Goal: Transaction & Acquisition: Purchase product/service

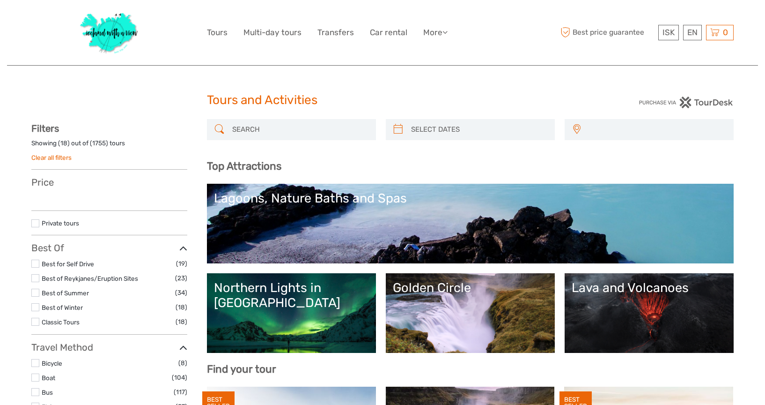
select select
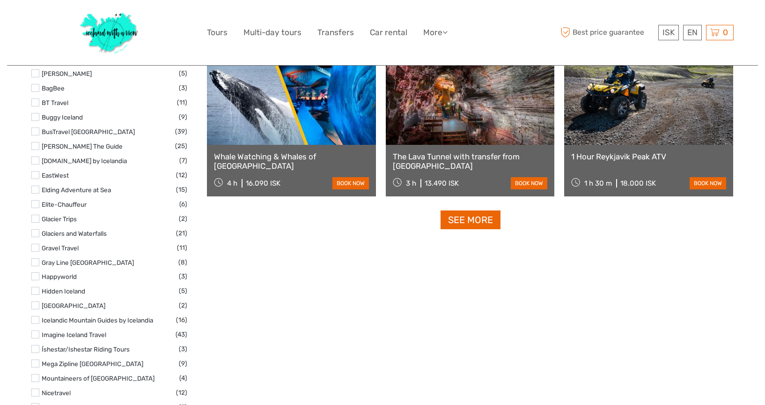
select select
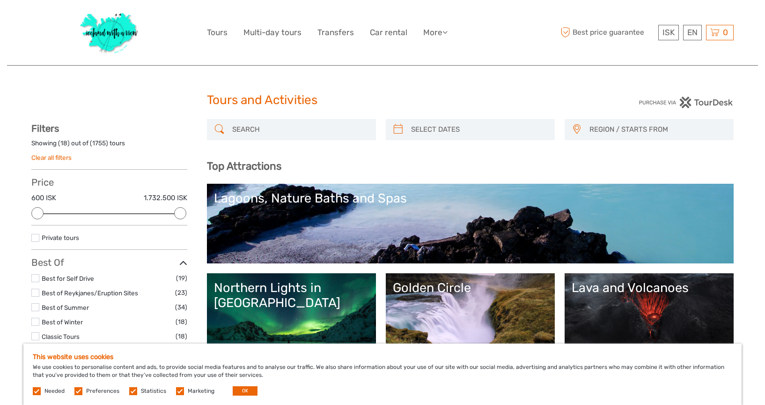
scroll to position [0, 0]
click at [435, 36] on link "More" at bounding box center [435, 33] width 24 height 14
click at [221, 35] on link "Tours" at bounding box center [217, 33] width 21 height 14
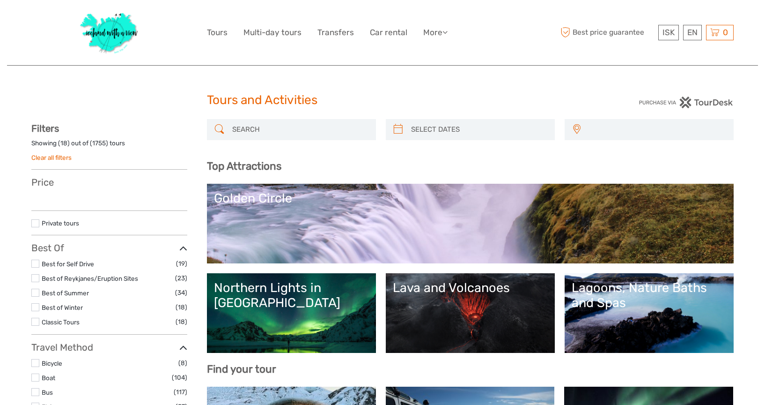
select select
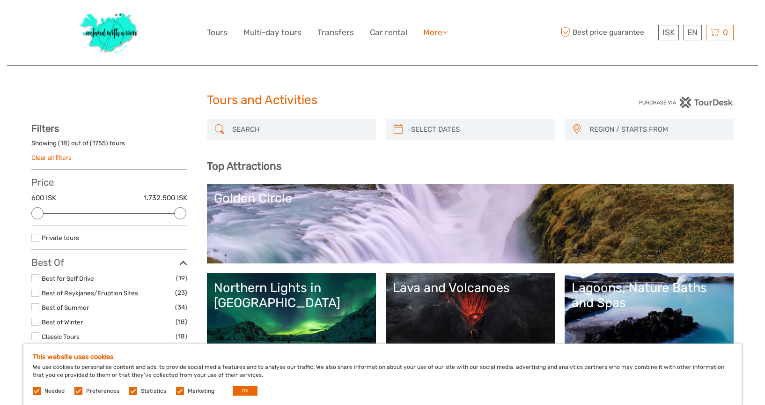
click at [432, 36] on link "More" at bounding box center [435, 33] width 24 height 14
click at [423, 54] on link "Food & drink" at bounding box center [419, 52] width 56 height 18
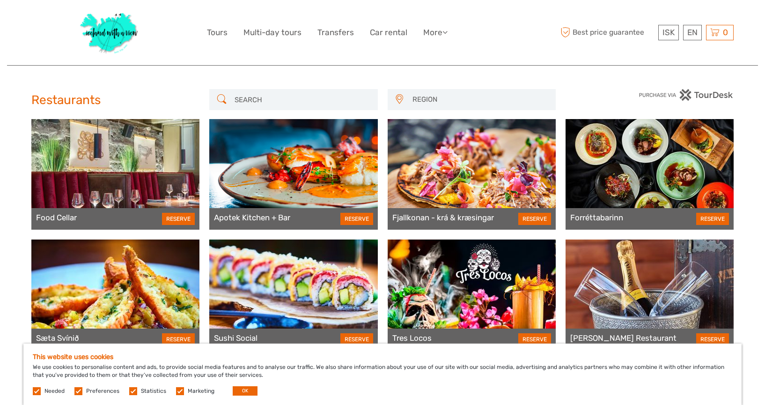
click at [106, 36] on img at bounding box center [109, 32] width 68 height 51
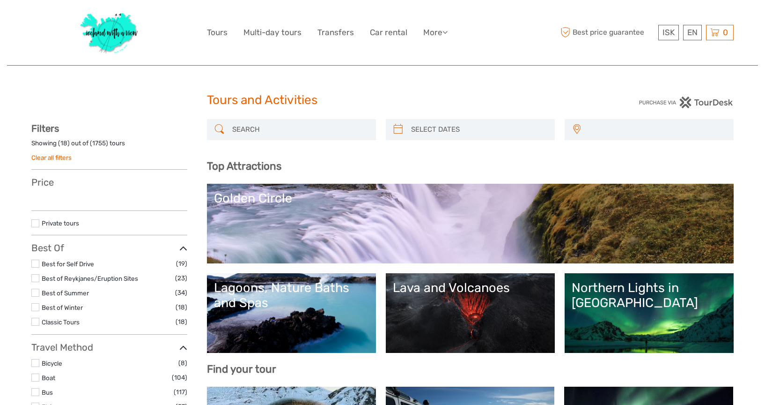
select select
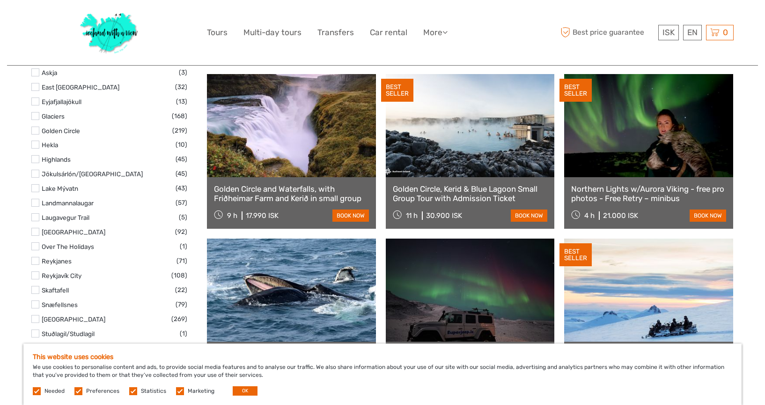
scroll to position [486, 0]
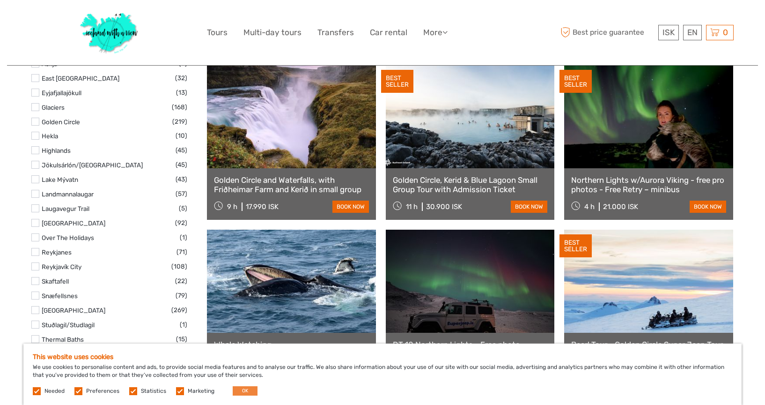
click at [243, 389] on button "OK" at bounding box center [245, 390] width 25 height 9
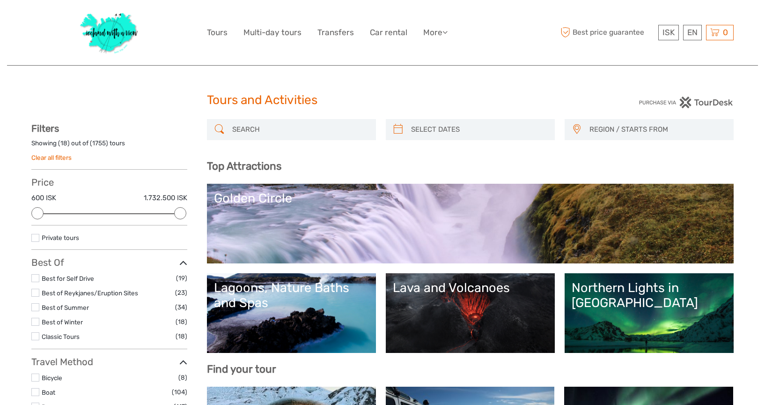
scroll to position [0, 0]
type input "[DATE]"
click at [505, 126] on input "search" at bounding box center [478, 129] width 143 height 16
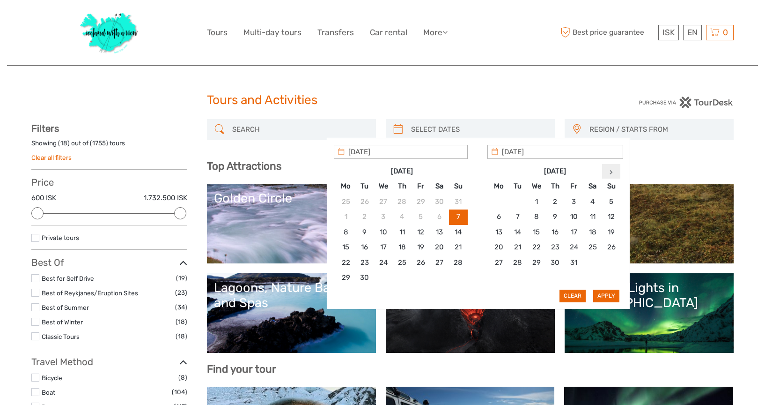
click at [610, 176] on th at bounding box center [611, 171] width 19 height 15
type input "26/11/2025"
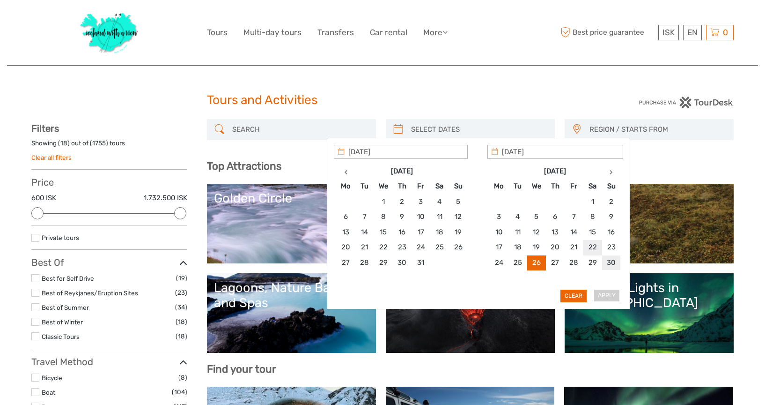
type input "30/11/2025"
type input "26/11/2025"
click at [608, 295] on button "Apply" at bounding box center [606, 295] width 26 height 12
type input "26/11/2025 - 30/11/2025"
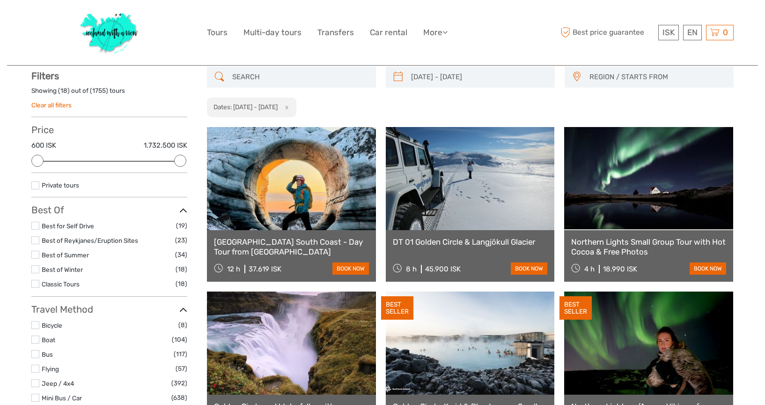
scroll to position [53, 0]
click at [607, 76] on span "REGION / STARTS FROM" at bounding box center [657, 76] width 144 height 15
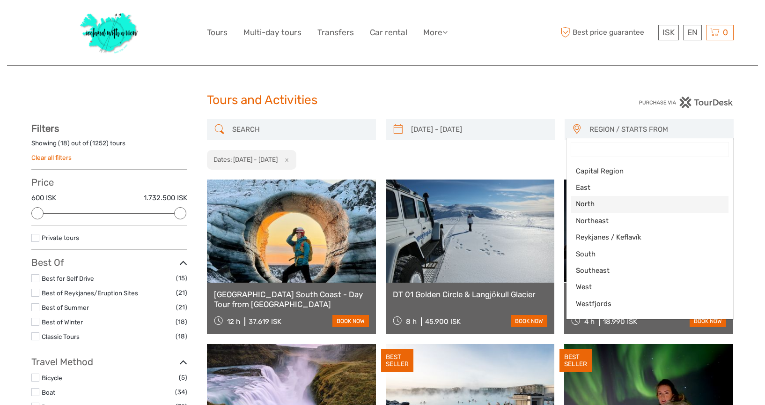
scroll to position [0, 0]
click at [597, 173] on span "Capital Region" at bounding box center [642, 171] width 132 height 10
select select "Capital Region"
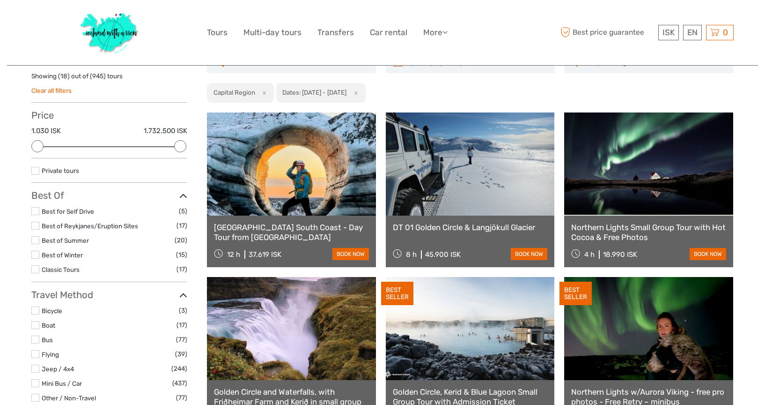
scroll to position [67, 0]
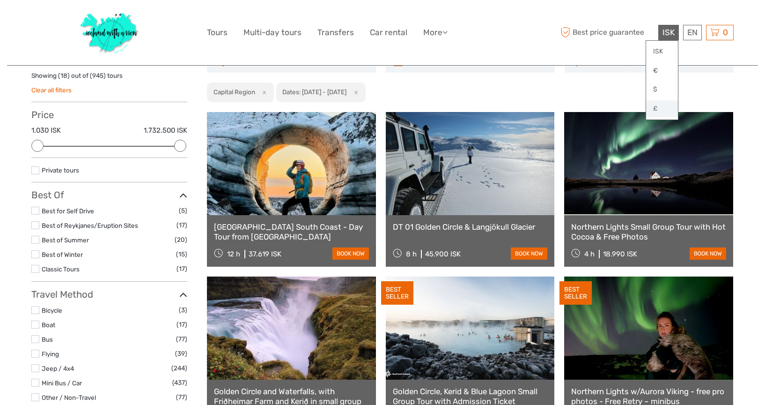
click at [656, 106] on link "£" at bounding box center [662, 108] width 32 height 17
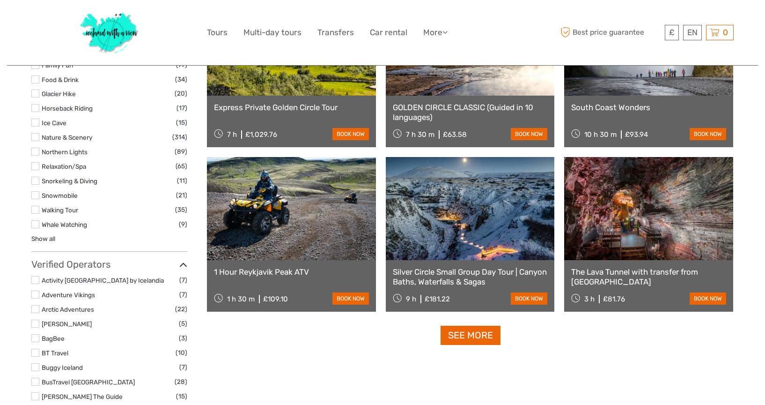
scroll to position [858, 0]
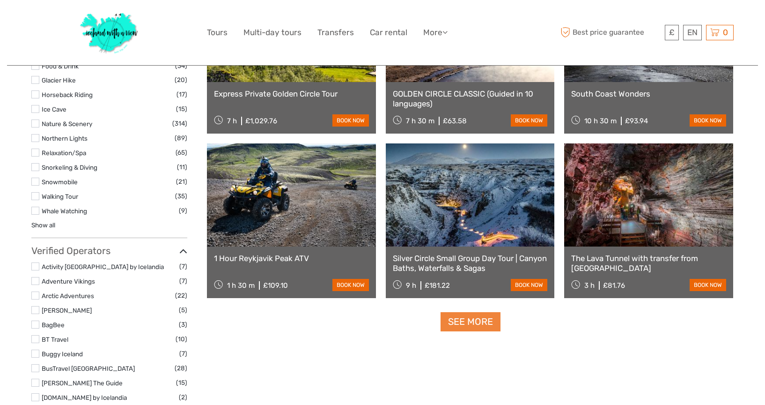
click at [468, 328] on link "See more" at bounding box center [471, 321] width 60 height 19
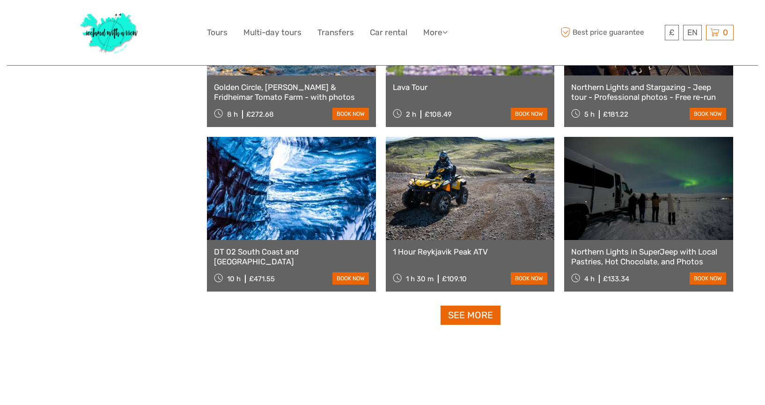
scroll to position [1853, 0]
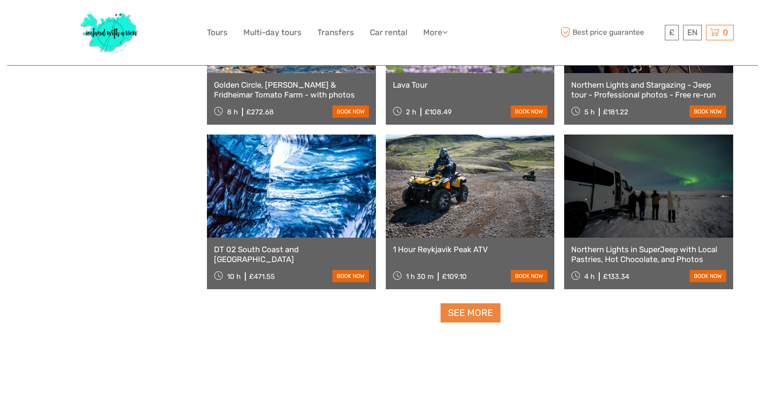
click at [467, 318] on link "See more" at bounding box center [471, 312] width 60 height 19
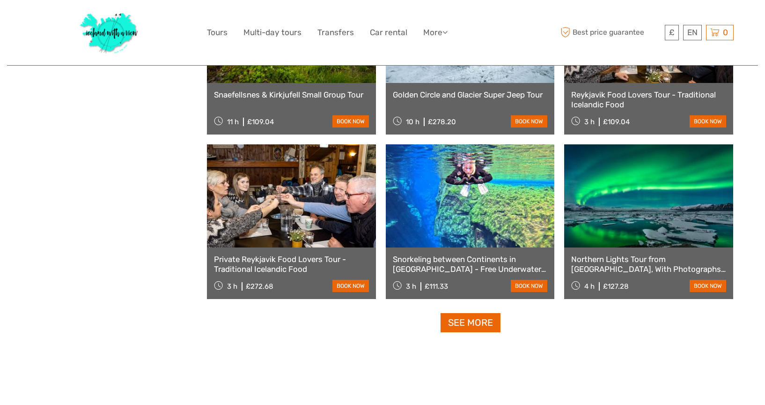
scroll to position [2830, 0]
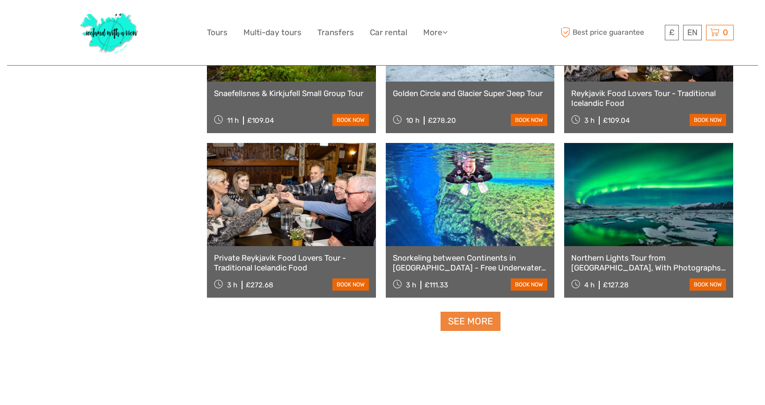
click at [472, 330] on link "See more" at bounding box center [471, 320] width 60 height 19
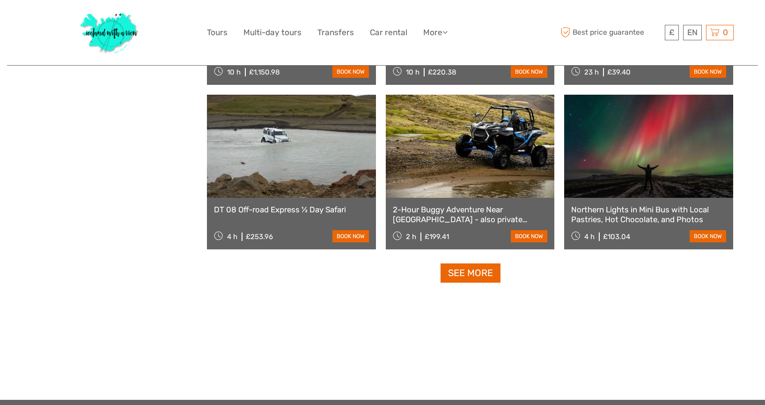
scroll to position [3866, 0]
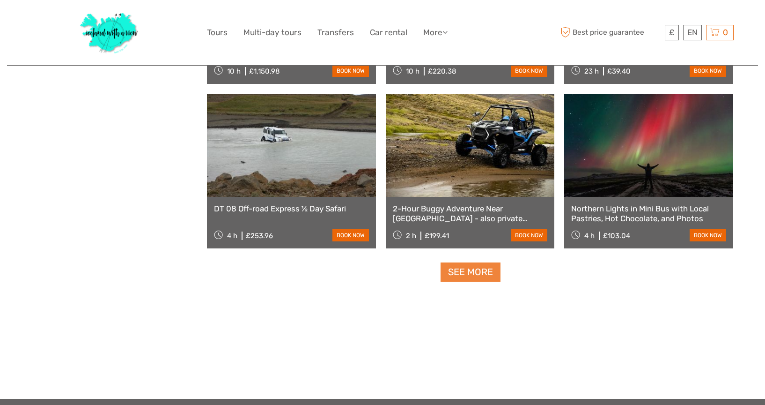
click at [475, 276] on link "See more" at bounding box center [471, 271] width 60 height 19
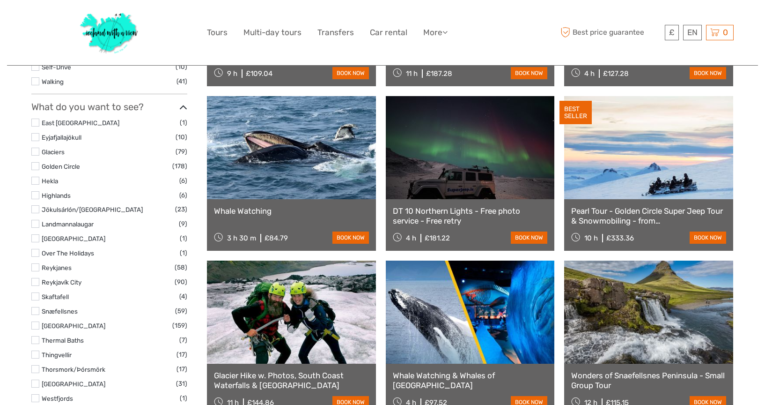
scroll to position [414, 0]
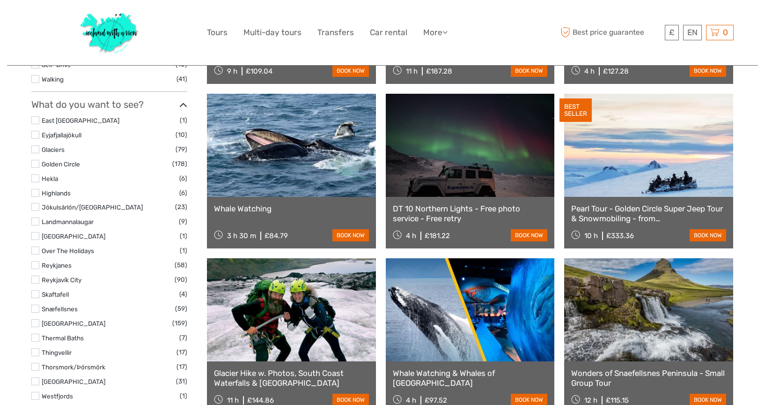
click at [37, 160] on label at bounding box center [35, 164] width 8 height 8
click at [0, 0] on input "checkbox" at bounding box center [0, 0] width 0 height 0
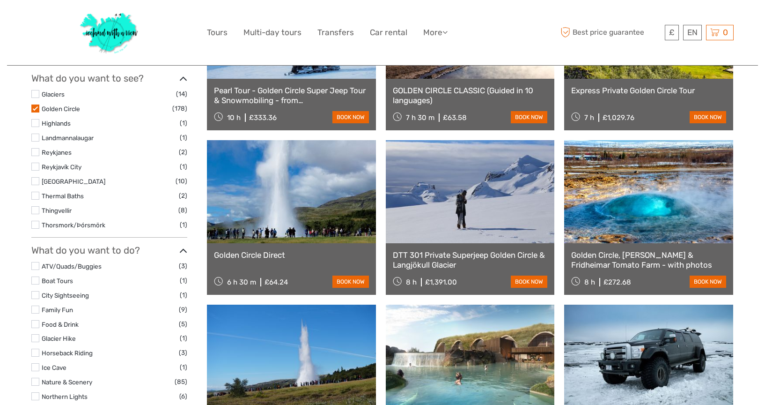
scroll to position [369, 0]
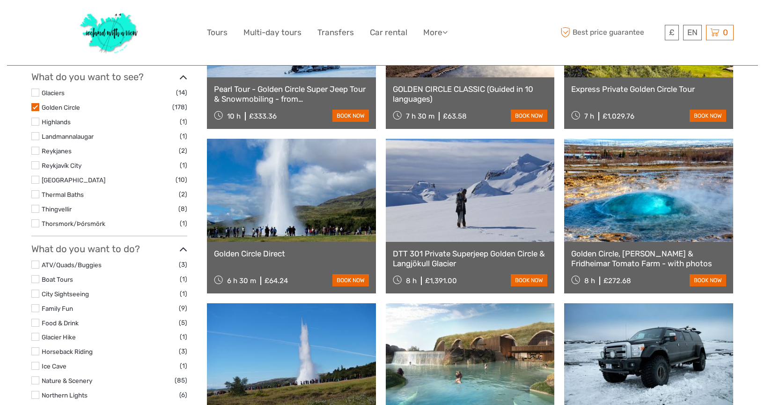
click at [37, 88] on label at bounding box center [35, 92] width 8 height 8
click at [0, 0] on input "checkbox" at bounding box center [0, 0] width 0 height 0
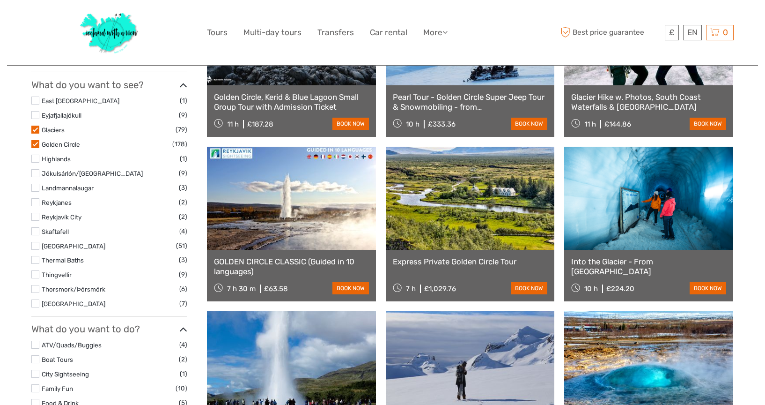
scroll to position [362, 0]
click at [37, 241] on label at bounding box center [35, 245] width 8 height 8
click at [0, 0] on input "checkbox" at bounding box center [0, 0] width 0 height 0
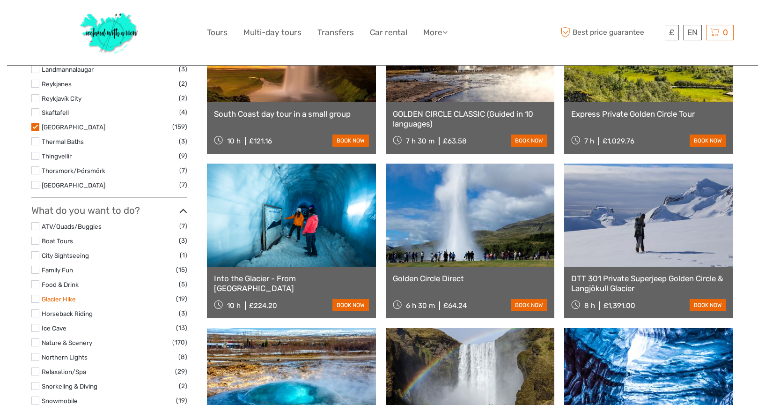
scroll to position [484, 0]
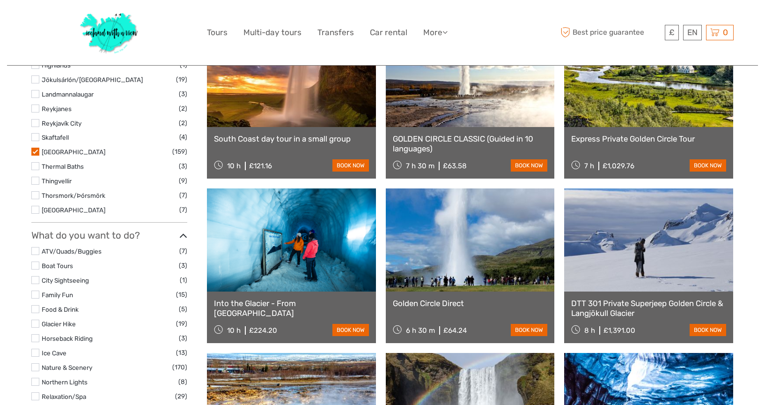
click at [36, 147] on label at bounding box center [35, 151] width 8 height 8
click at [0, 0] on input "checkbox" at bounding box center [0, 0] width 0 height 0
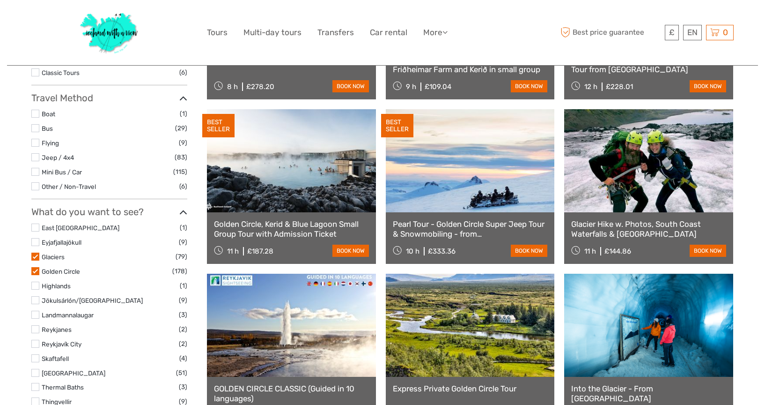
scroll to position [243, 0]
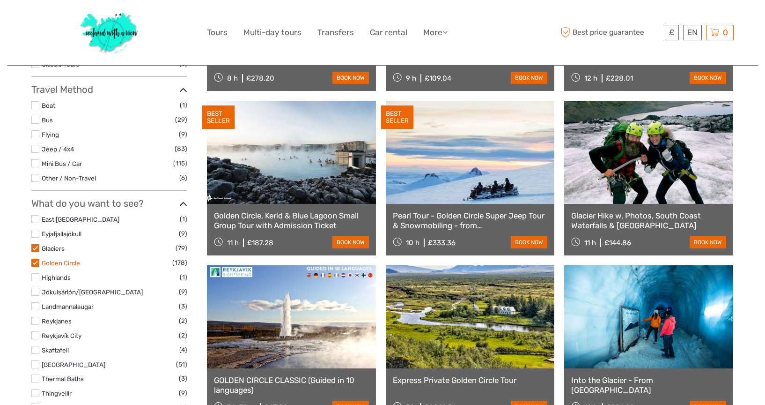
click at [42, 259] on link "Golden Circle" at bounding box center [61, 262] width 38 height 7
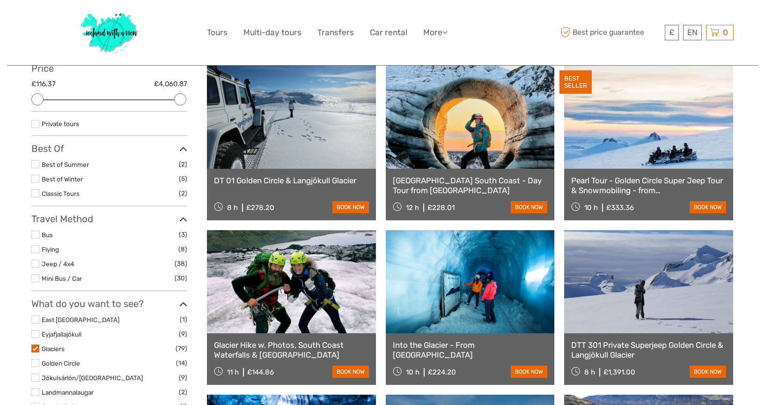
scroll to position [115, 0]
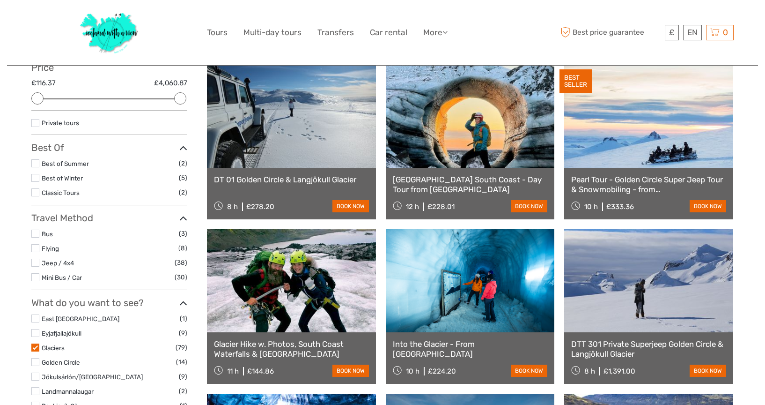
click at [35, 344] on label at bounding box center [35, 347] width 8 height 8
click at [0, 0] on input "checkbox" at bounding box center [0, 0] width 0 height 0
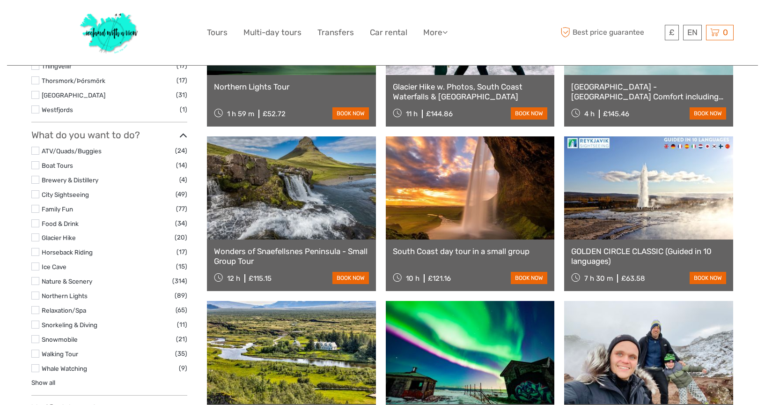
scroll to position [705, 0]
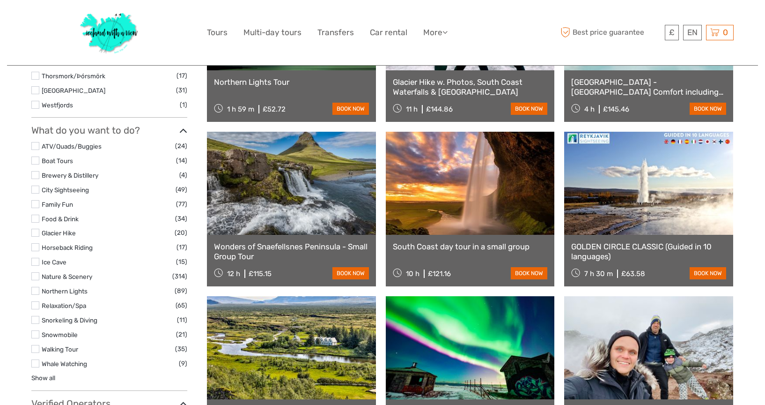
click at [34, 258] on label at bounding box center [35, 262] width 8 height 8
click at [0, 0] on input "checkbox" at bounding box center [0, 0] width 0 height 0
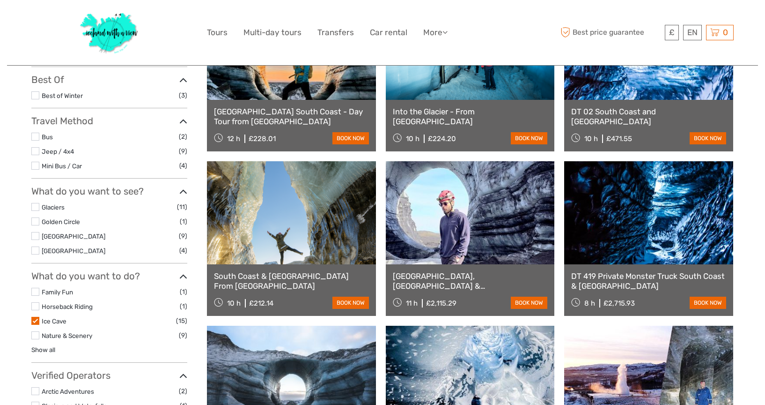
scroll to position [182, 0]
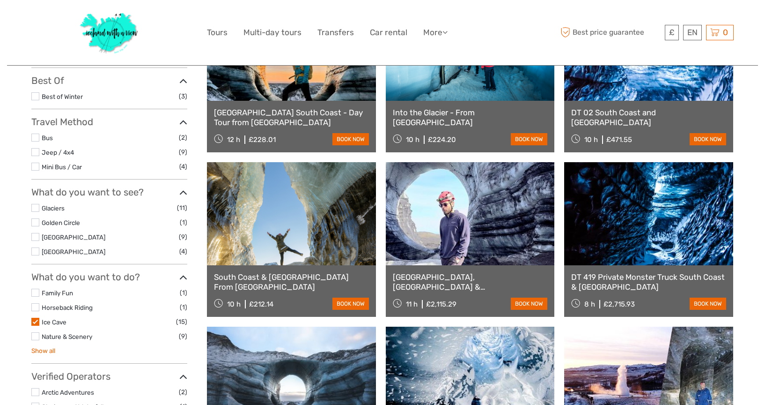
click at [49, 346] on link "Show all" at bounding box center [43, 349] width 24 height 7
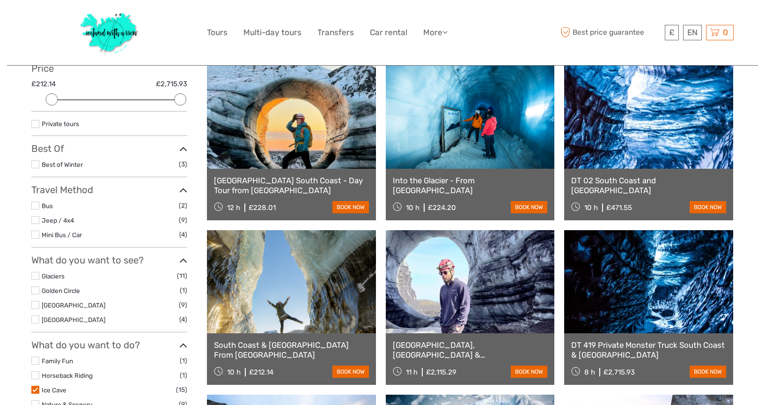
scroll to position [112, 0]
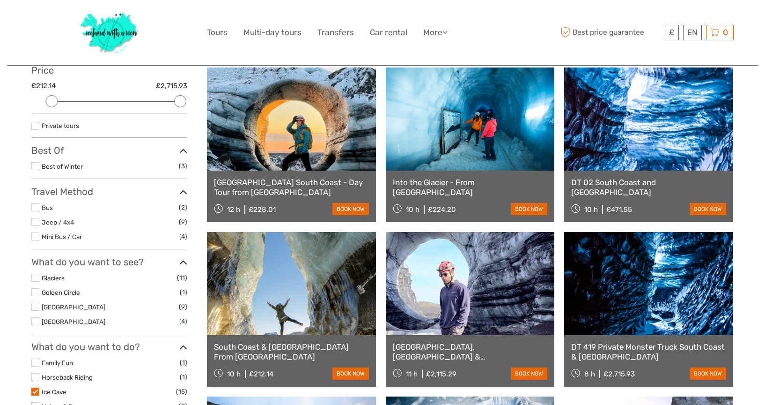
click at [37, 387] on label at bounding box center [35, 391] width 8 height 8
click at [0, 0] on input "checkbox" at bounding box center [0, 0] width 0 height 0
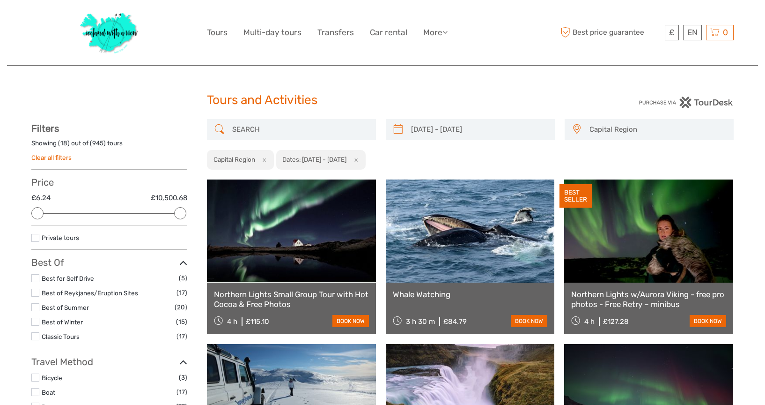
click at [49, 158] on link "Clear all filters" at bounding box center [51, 157] width 40 height 7
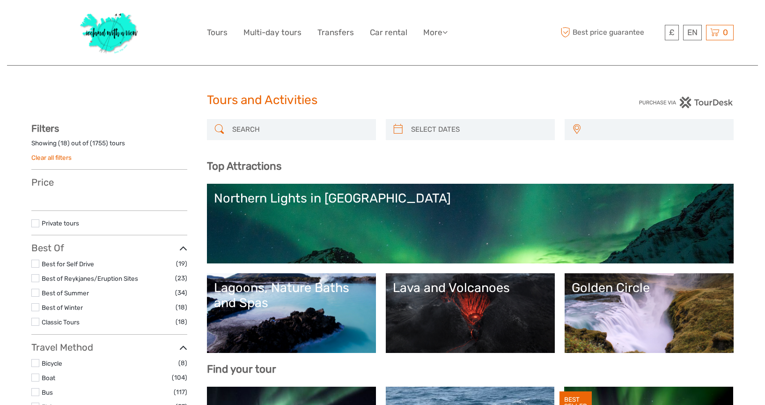
select select
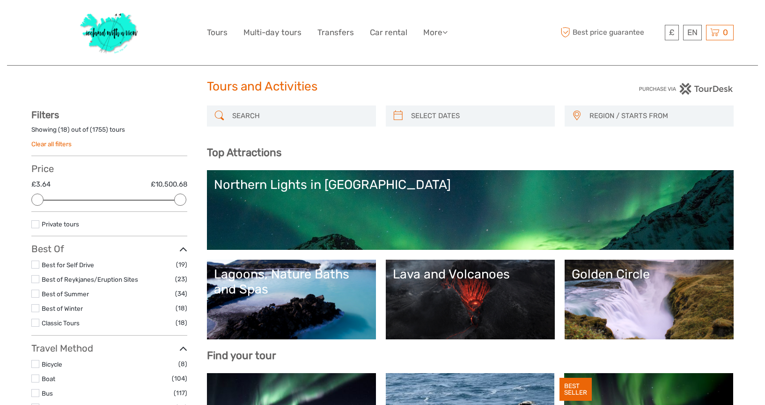
scroll to position [12, 0]
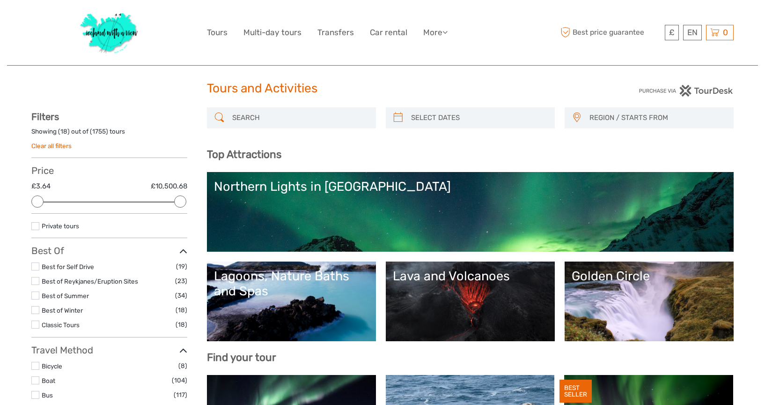
type input "[DATE]"
click at [450, 113] on input "search" at bounding box center [478, 118] width 143 height 16
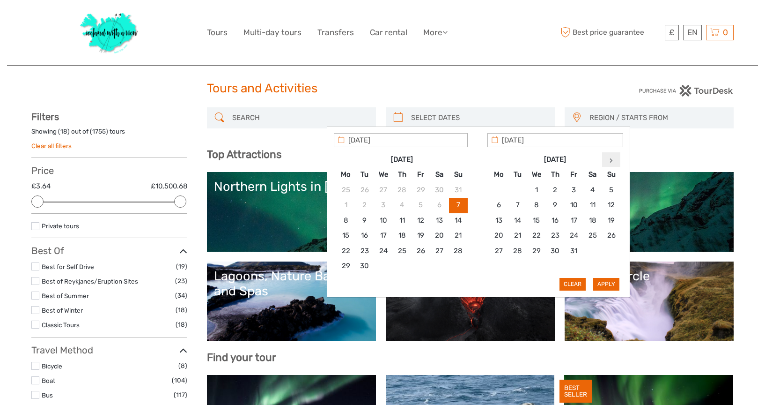
click at [614, 159] on th at bounding box center [611, 159] width 19 height 15
type input "26/11/2025"
type input "30/11/2025"
type input "26/11/2025"
click at [611, 283] on button "Apply" at bounding box center [606, 284] width 26 height 12
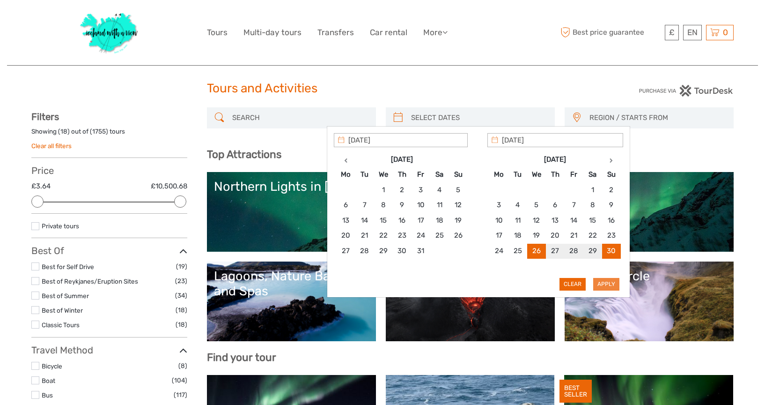
type input "26/11/2025 - 30/11/2025"
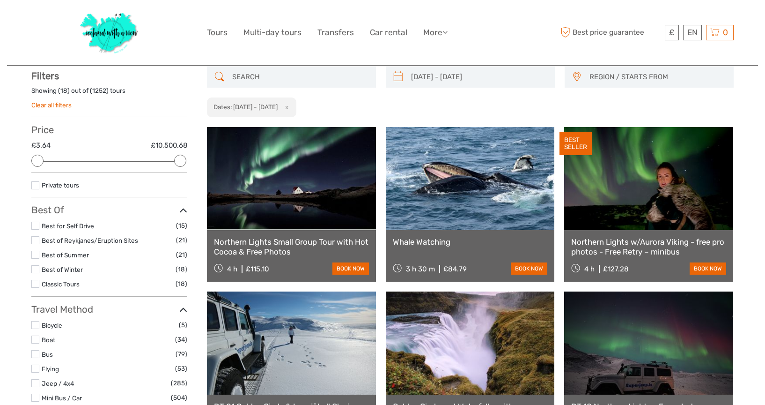
scroll to position [53, 0]
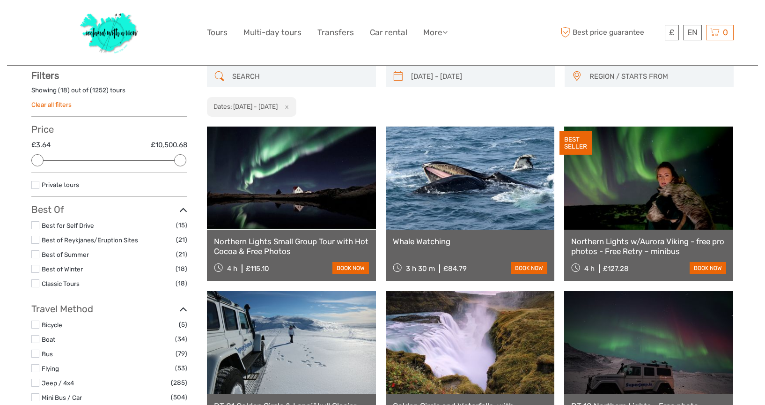
click at [599, 76] on span "REGION / STARTS FROM" at bounding box center [657, 76] width 144 height 15
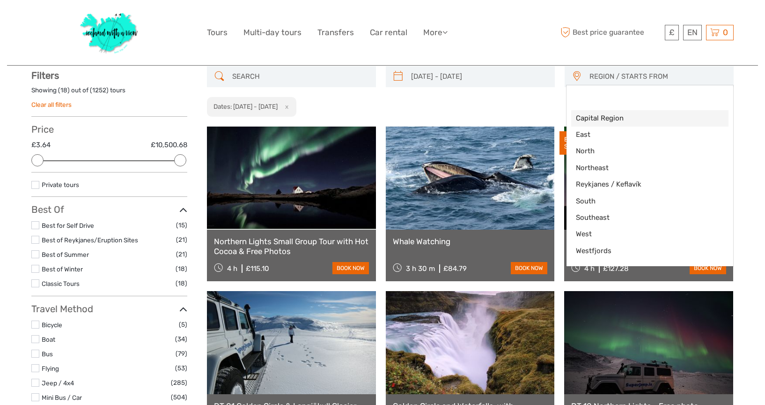
click at [601, 123] on link "Capital Region" at bounding box center [649, 118] width 157 height 16
select select "Capital Region"
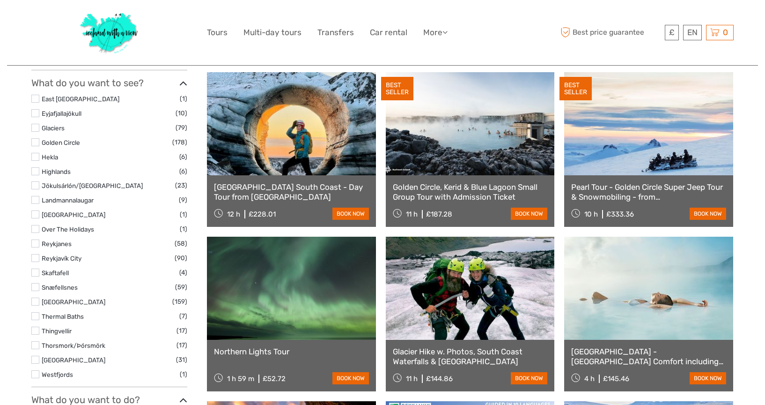
scroll to position [435, 0]
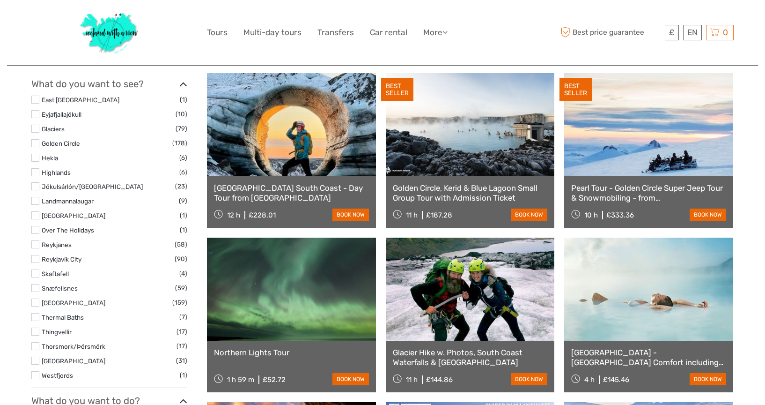
click at [284, 86] on link at bounding box center [291, 124] width 169 height 103
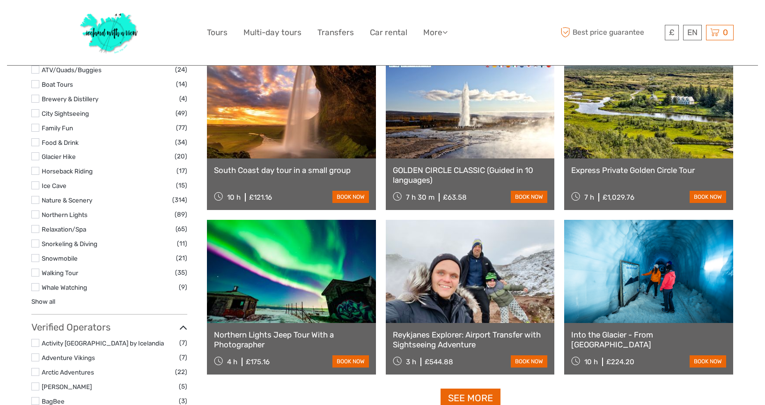
scroll to position [784, 0]
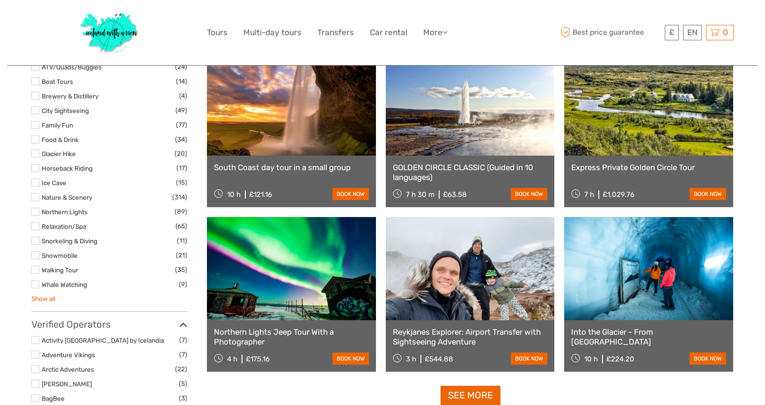
click at [45, 295] on link "Show all" at bounding box center [43, 298] width 24 height 7
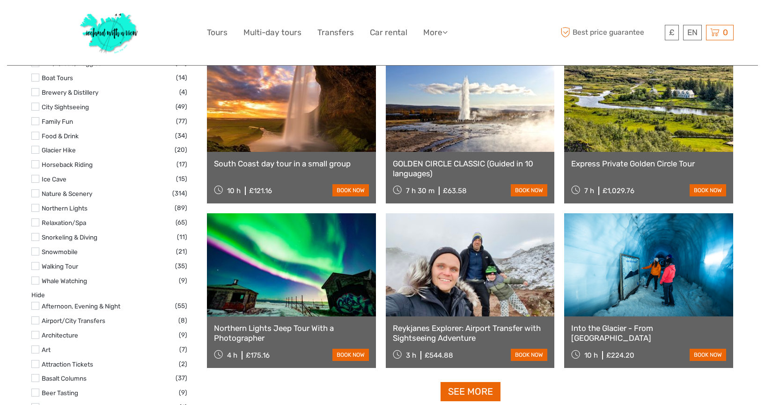
scroll to position [787, 0]
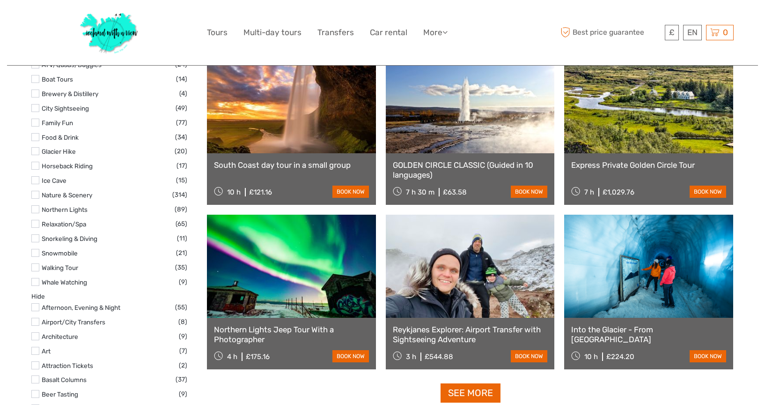
click at [38, 249] on label at bounding box center [35, 253] width 8 height 8
click at [0, 0] on input "checkbox" at bounding box center [0, 0] width 0 height 0
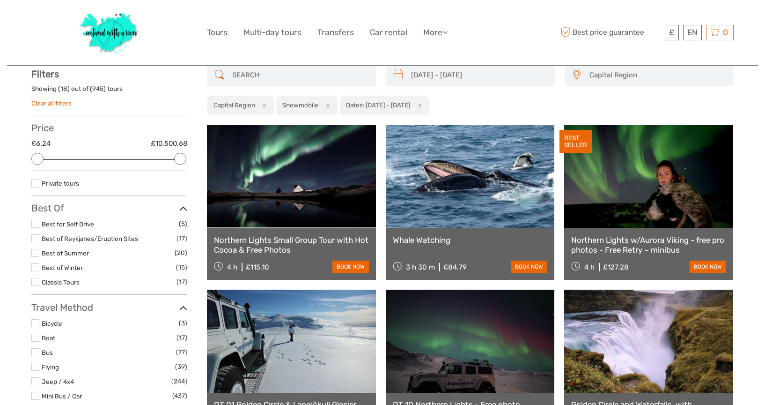
scroll to position [53, 0]
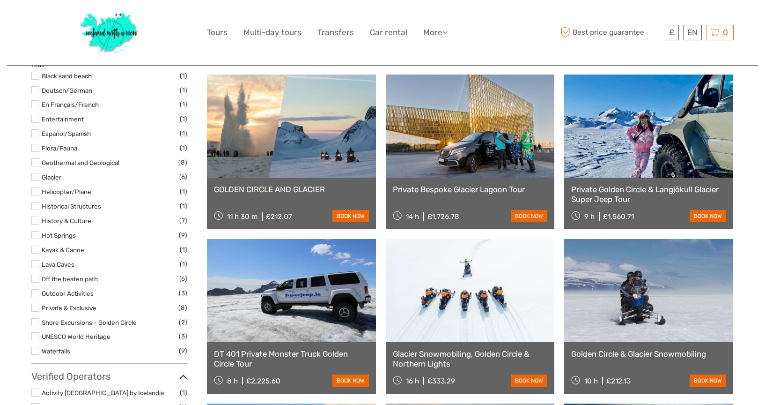
scroll to position [589, 0]
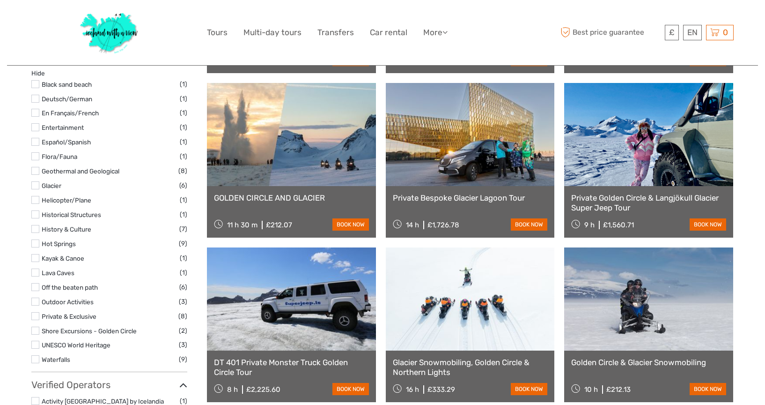
click at [266, 143] on link at bounding box center [291, 134] width 169 height 103
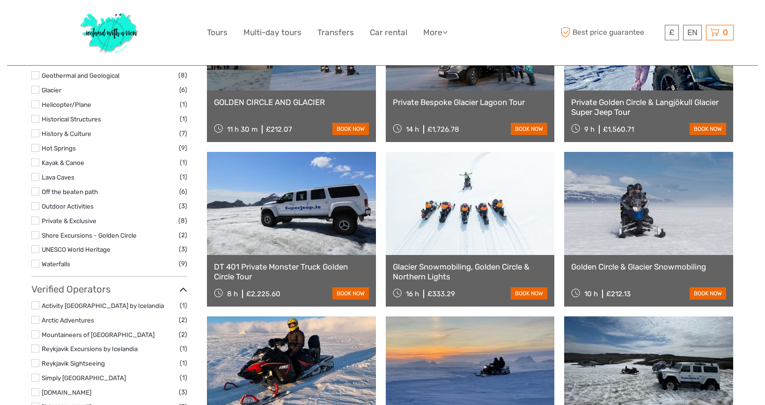
scroll to position [684, 0]
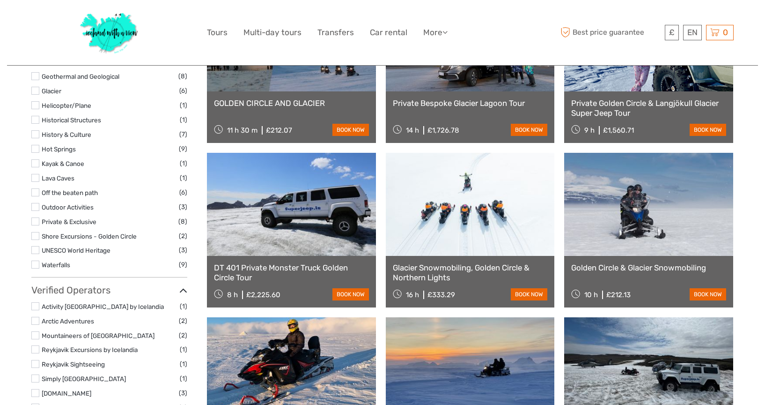
click at [643, 195] on link at bounding box center [648, 204] width 169 height 103
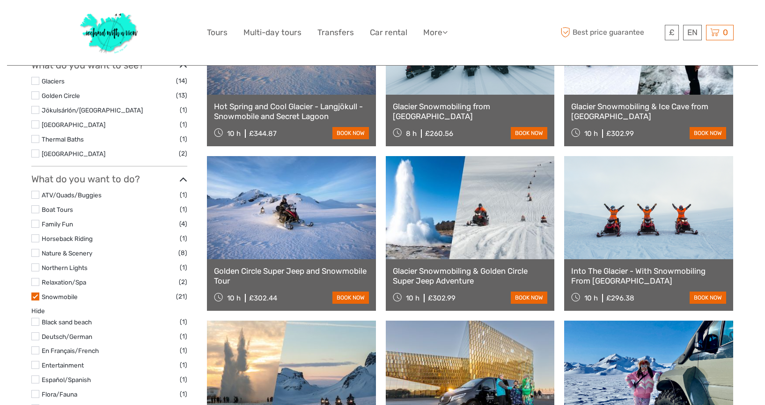
scroll to position [363, 0]
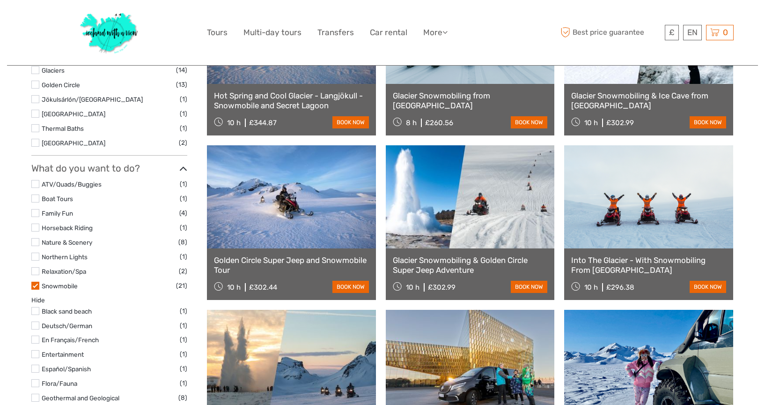
click at [35, 281] on label at bounding box center [35, 285] width 8 height 8
click at [0, 0] on input "checkbox" at bounding box center [0, 0] width 0 height 0
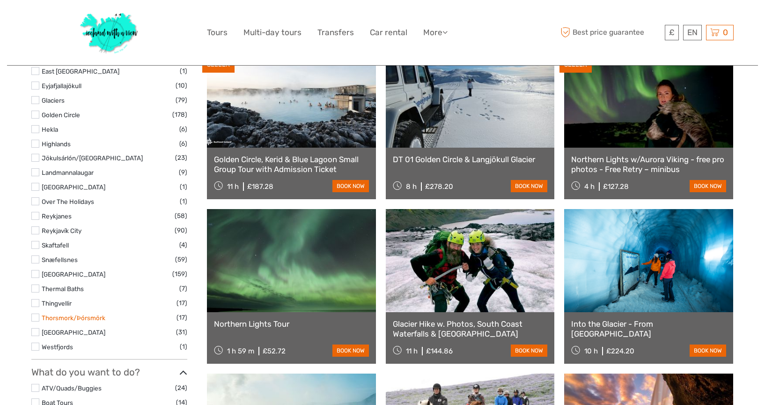
scroll to position [464, 0]
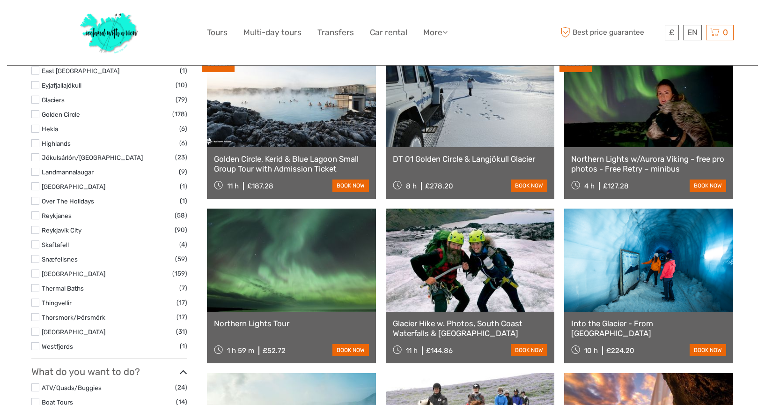
click at [32, 284] on label at bounding box center [35, 288] width 8 height 8
click at [0, 0] on input "checkbox" at bounding box center [0, 0] width 0 height 0
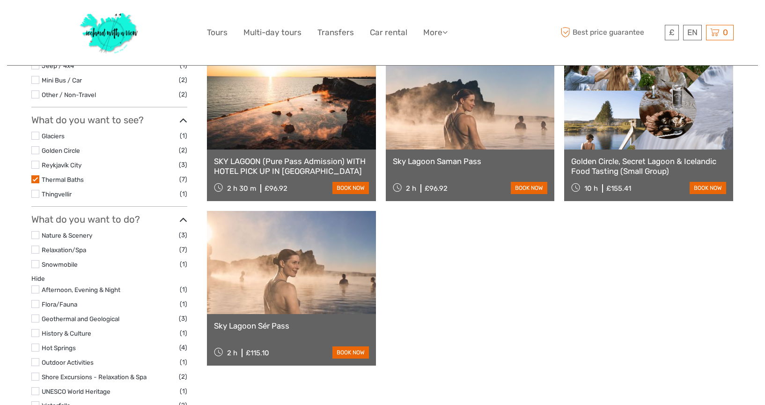
scroll to position [297, 0]
click at [275, 274] on link at bounding box center [291, 262] width 169 height 103
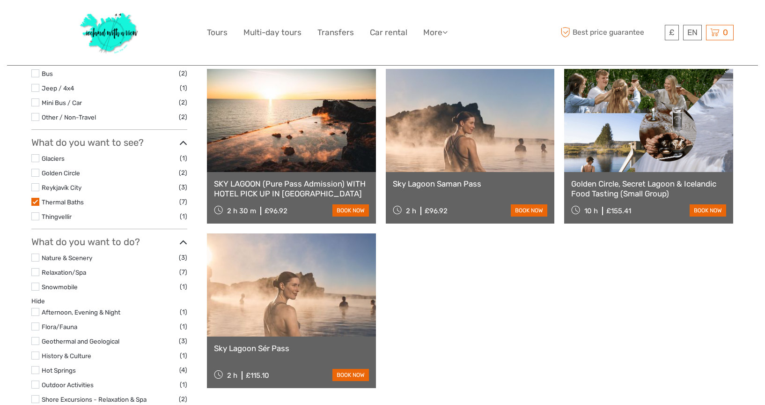
scroll to position [279, 0]
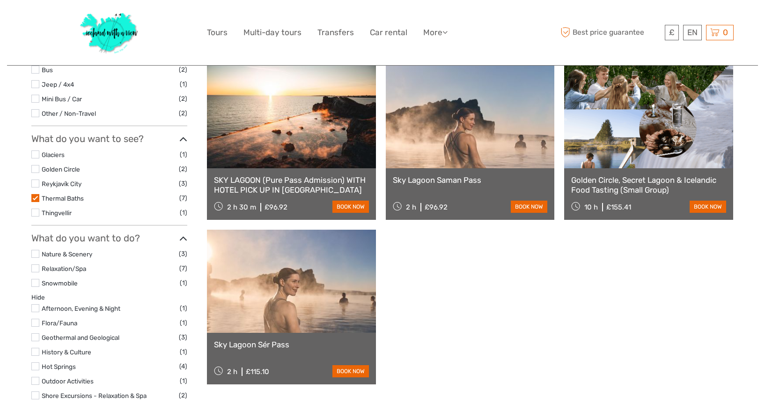
click at [276, 148] on link at bounding box center [291, 116] width 169 height 103
click at [430, 188] on div "Sky Lagoon Saman Pass 2 h £96.92 book now" at bounding box center [470, 194] width 169 height 52
click at [441, 128] on link at bounding box center [470, 116] width 169 height 103
click at [280, 273] on link at bounding box center [291, 280] width 169 height 103
click at [258, 143] on link at bounding box center [291, 116] width 169 height 103
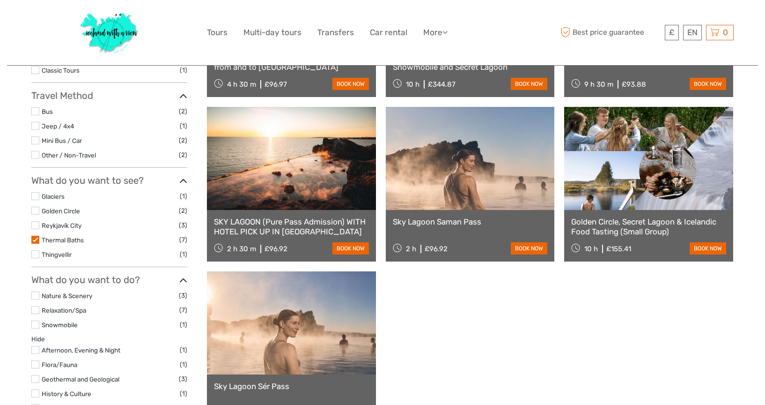
scroll to position [236, 0]
click at [35, 236] on label at bounding box center [35, 240] width 8 height 8
click at [0, 0] on input "checkbox" at bounding box center [0, 0] width 0 height 0
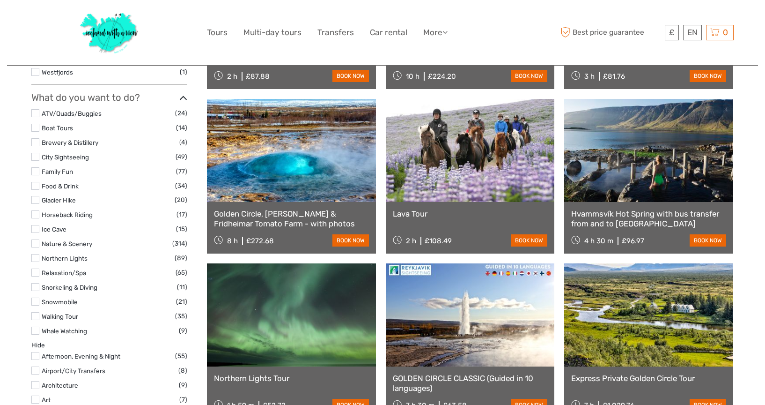
scroll to position [744, 0]
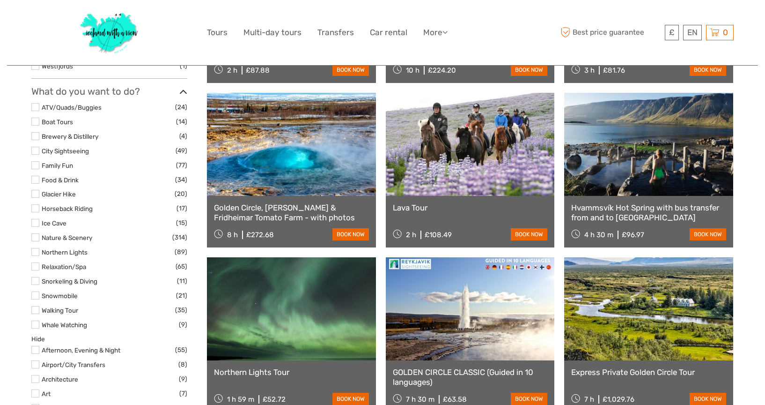
click at [38, 262] on label at bounding box center [35, 266] width 8 height 8
click at [0, 0] on input "checkbox" at bounding box center [0, 0] width 0 height 0
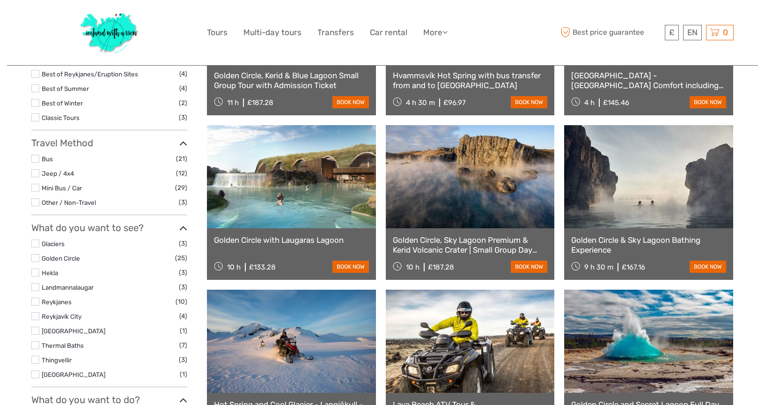
scroll to position [217, 0]
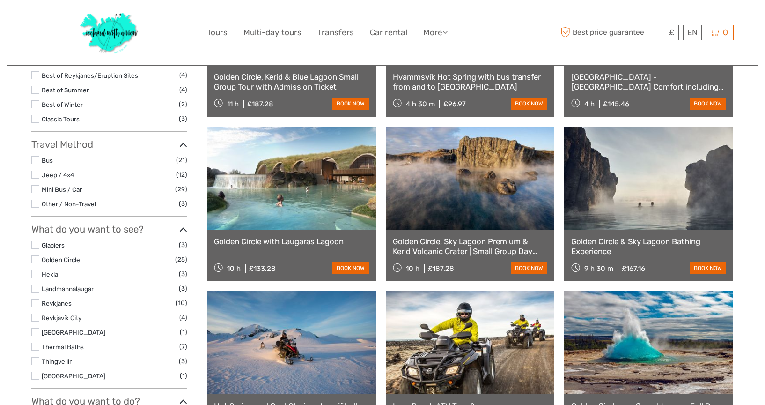
click at [263, 170] on link at bounding box center [291, 177] width 169 height 103
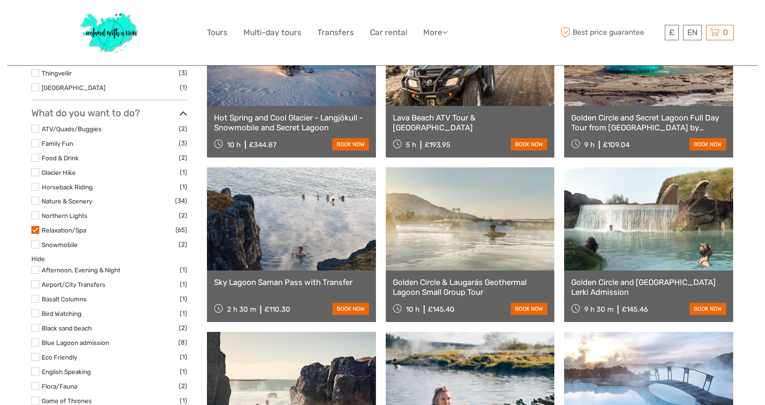
scroll to position [502, 0]
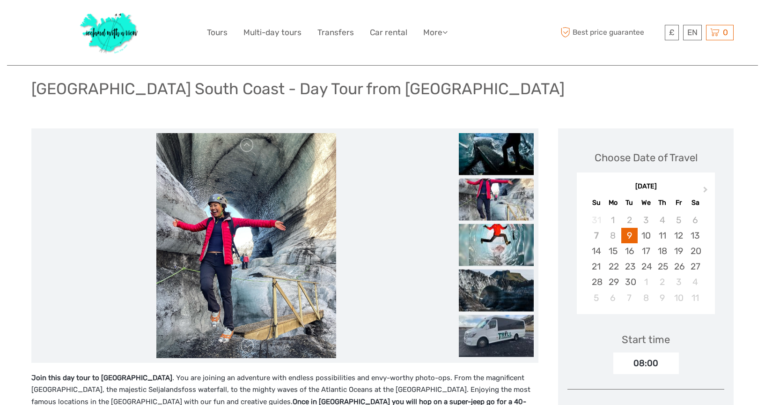
scroll to position [59, 0]
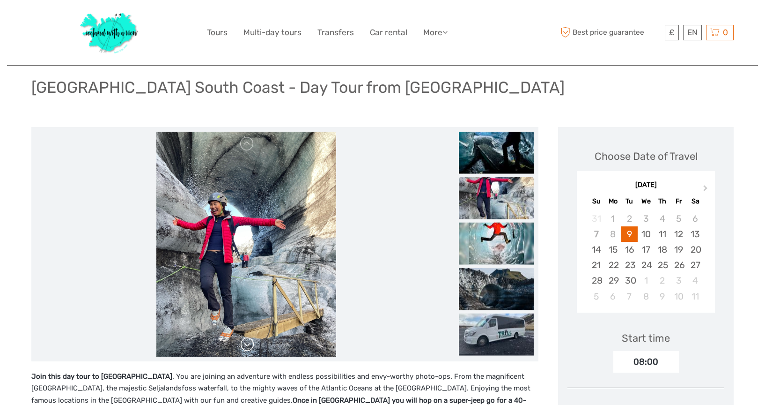
click at [250, 346] on link at bounding box center [247, 344] width 15 height 15
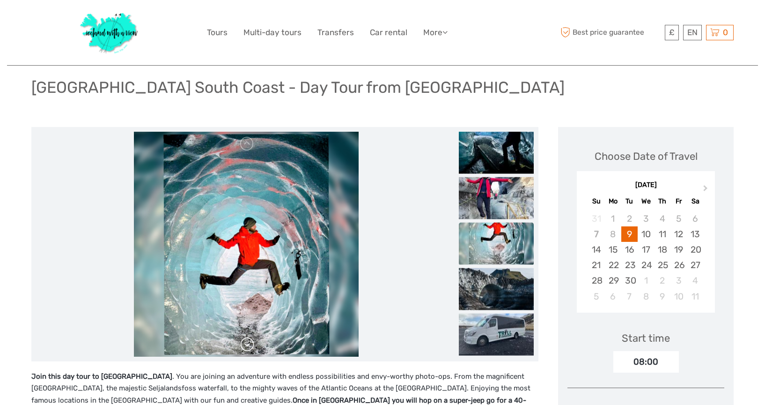
click at [250, 346] on link at bounding box center [247, 344] width 15 height 15
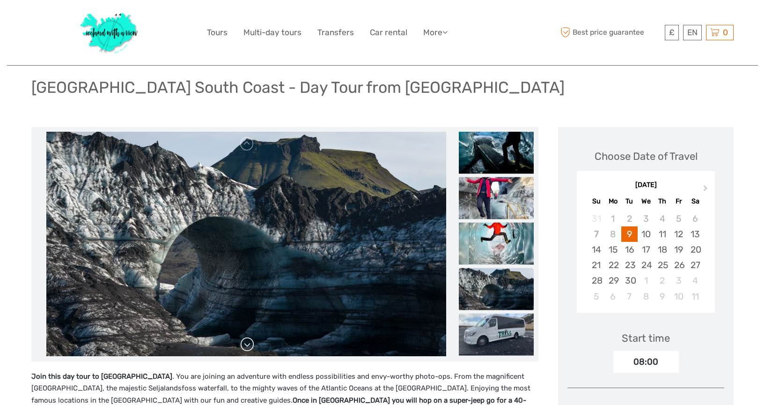
click at [250, 346] on link at bounding box center [247, 344] width 15 height 15
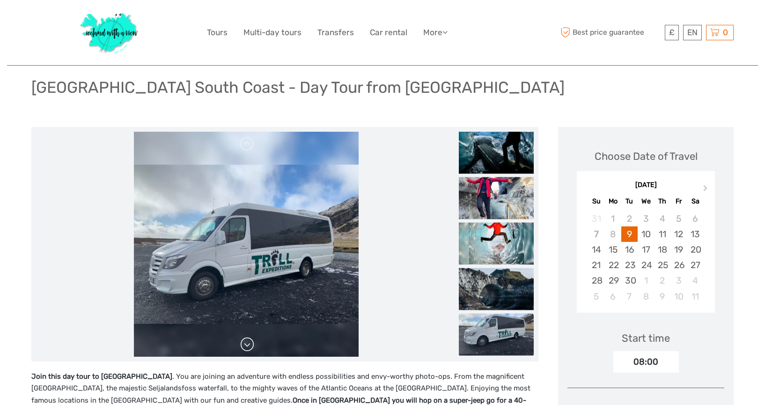
click at [250, 346] on link at bounding box center [247, 344] width 15 height 15
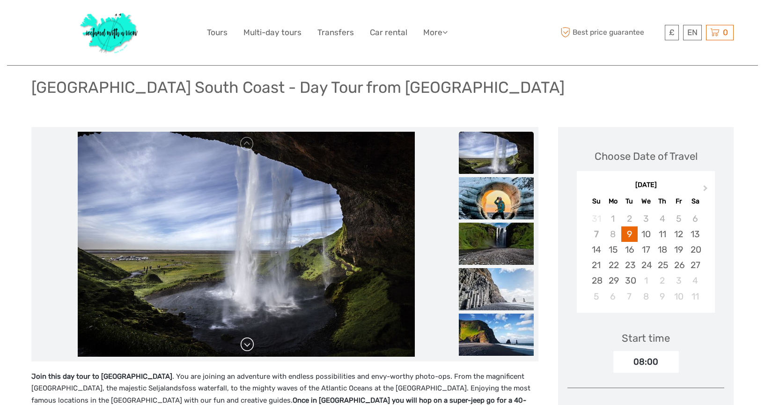
click at [250, 346] on link at bounding box center [247, 344] width 15 height 15
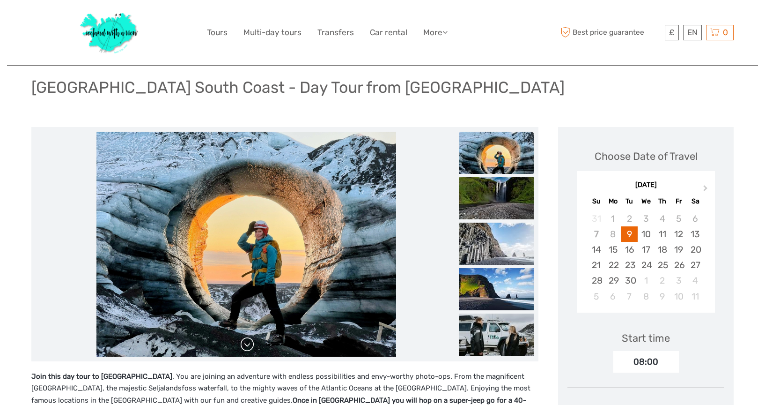
click at [250, 346] on link at bounding box center [247, 344] width 15 height 15
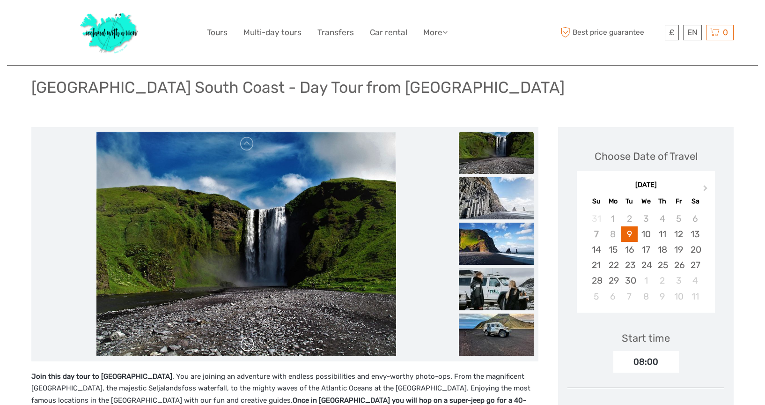
click at [250, 346] on link at bounding box center [247, 344] width 15 height 15
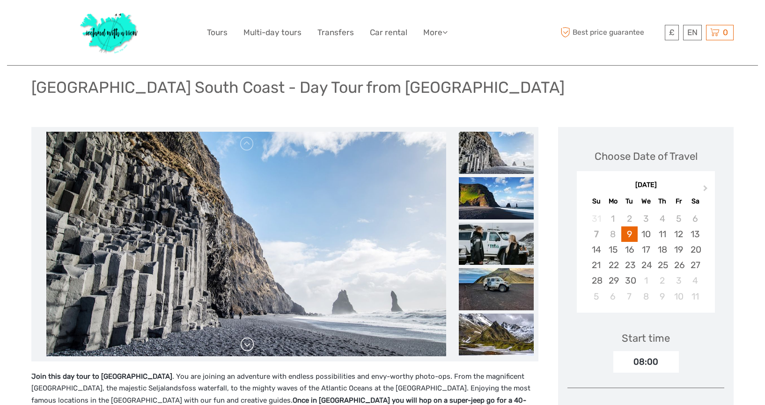
click at [250, 346] on link at bounding box center [247, 344] width 15 height 15
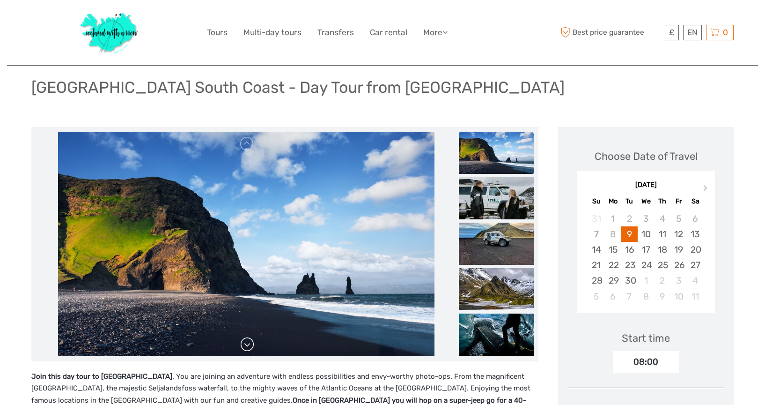
click at [250, 346] on link at bounding box center [247, 344] width 15 height 15
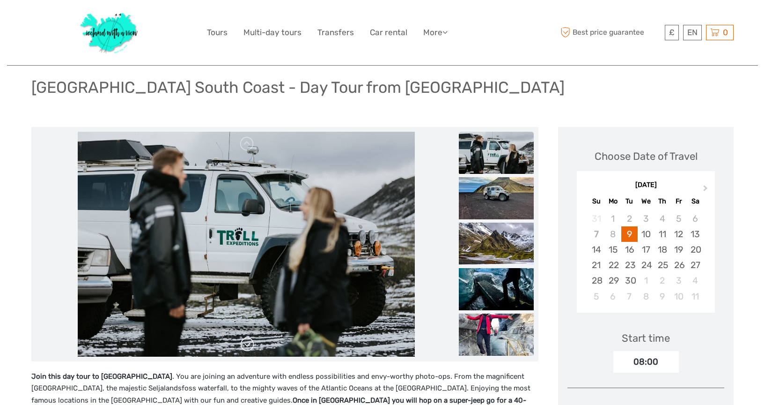
click at [250, 346] on link at bounding box center [247, 344] width 15 height 15
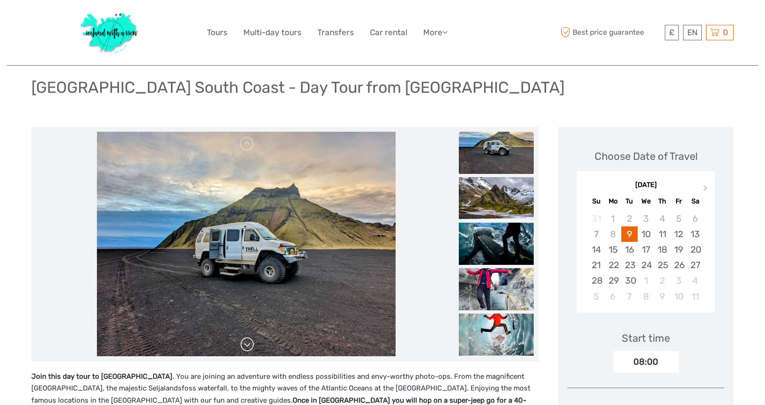
click at [250, 346] on link at bounding box center [247, 344] width 15 height 15
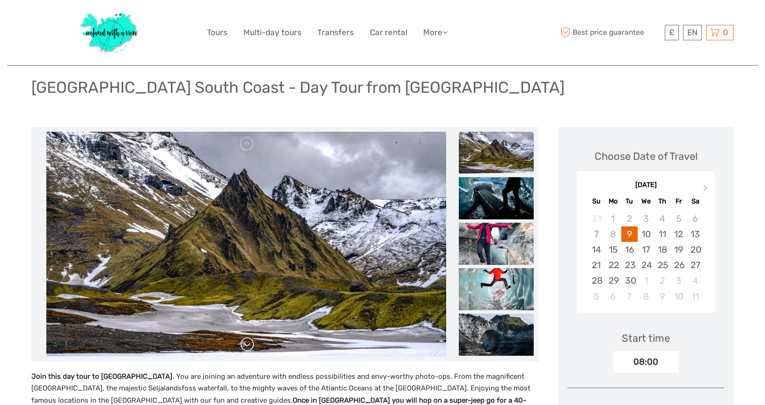
click at [250, 346] on link at bounding box center [247, 344] width 15 height 15
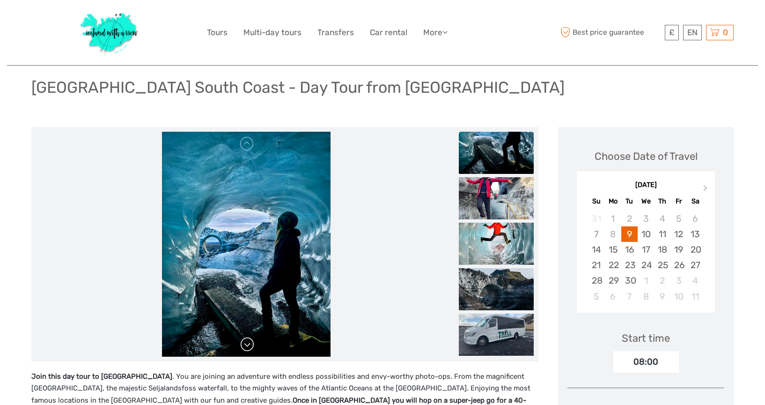
click at [250, 346] on link at bounding box center [247, 344] width 15 height 15
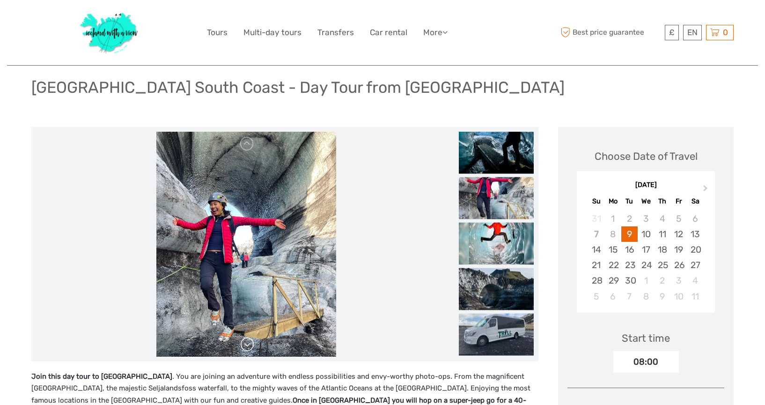
click at [250, 346] on link at bounding box center [247, 344] width 15 height 15
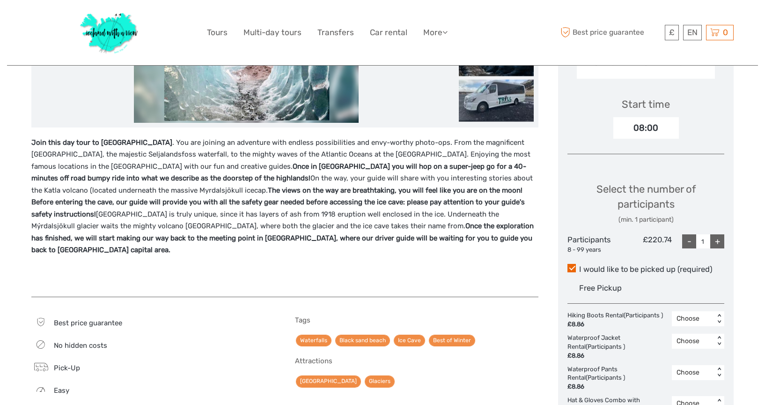
scroll to position [293, 0]
click at [123, 3] on div "£ ISK € $ £ EN English Español Deutsch Tours Multi-day tours Transfers Car rent…" at bounding box center [382, 32] width 702 height 65
click at [717, 241] on div "+" at bounding box center [717, 241] width 14 height 14
type input "2"
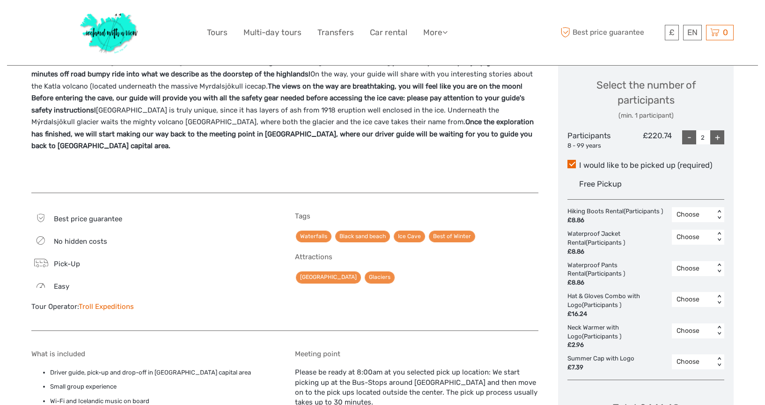
scroll to position [397, 0]
click at [720, 212] on div "< >" at bounding box center [719, 214] width 8 height 10
click at [722, 184] on div "Free Pickup" at bounding box center [651, 183] width 145 height 15
click at [579, 161] on input "I would like to be picked up (required)" at bounding box center [579, 161] width 0 height 0
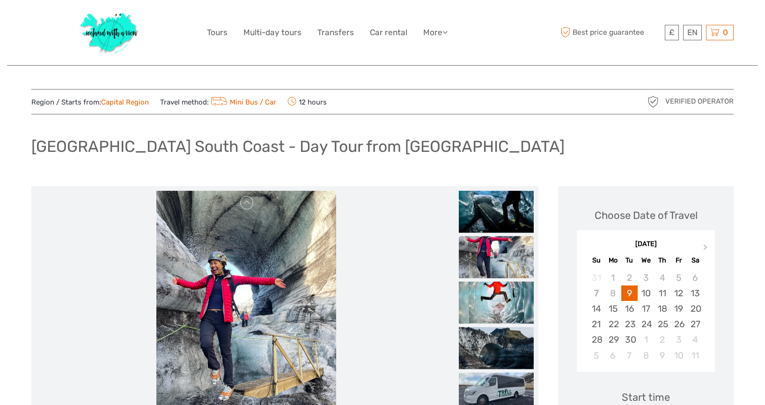
scroll to position [0, 0]
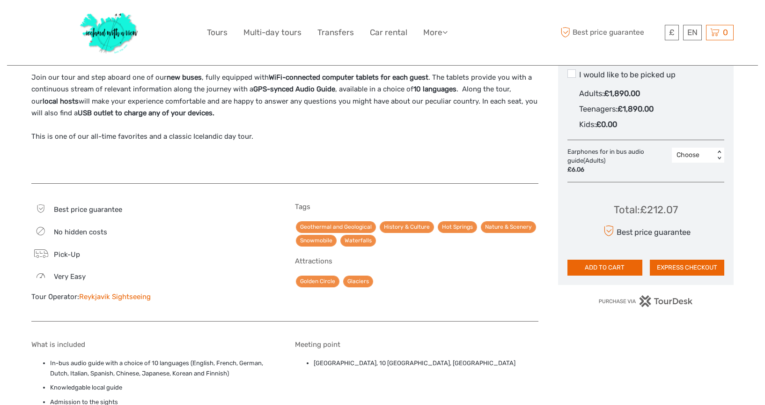
scroll to position [553, 0]
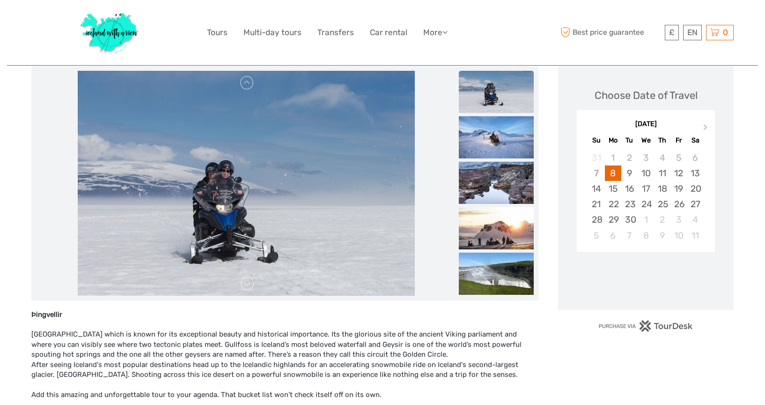
scroll to position [118, 0]
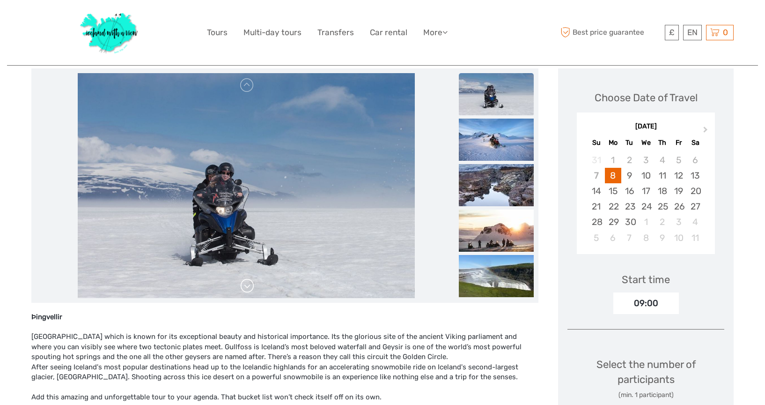
click at [250, 280] on link at bounding box center [247, 285] width 15 height 15
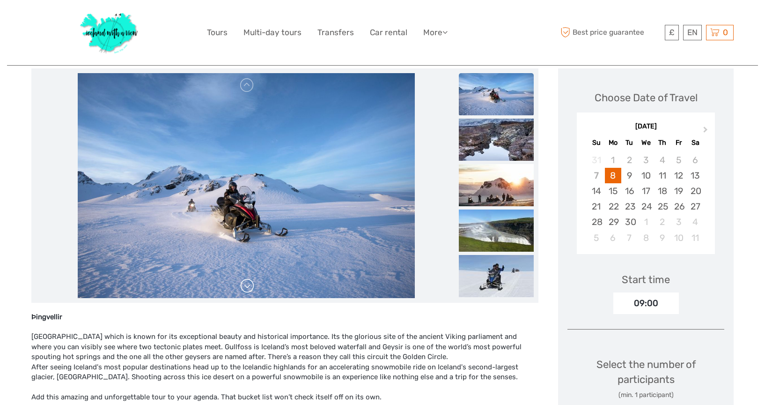
click at [250, 280] on link at bounding box center [247, 285] width 15 height 15
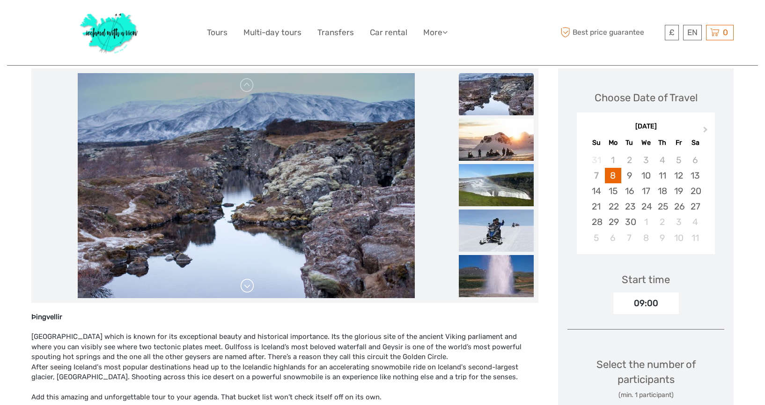
click at [250, 280] on link at bounding box center [247, 285] width 15 height 15
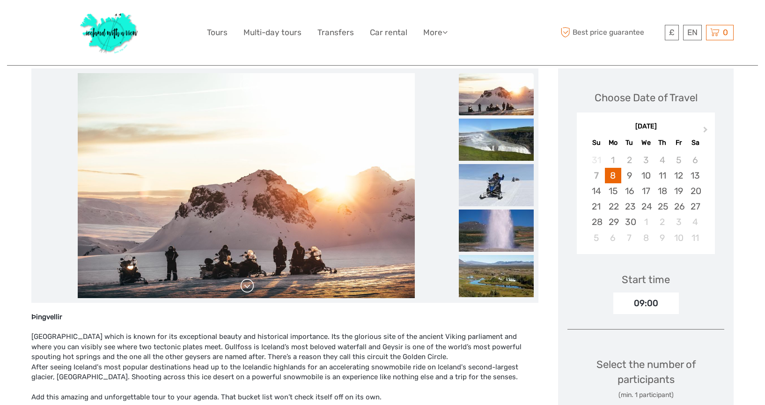
click at [250, 280] on link at bounding box center [247, 285] width 15 height 15
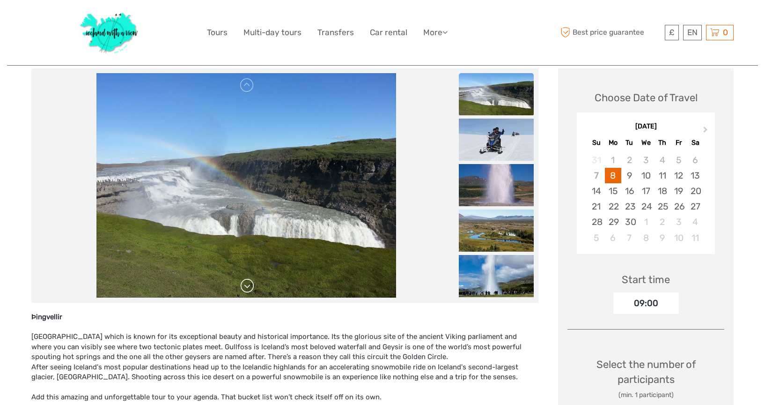
click at [250, 280] on link at bounding box center [247, 285] width 15 height 15
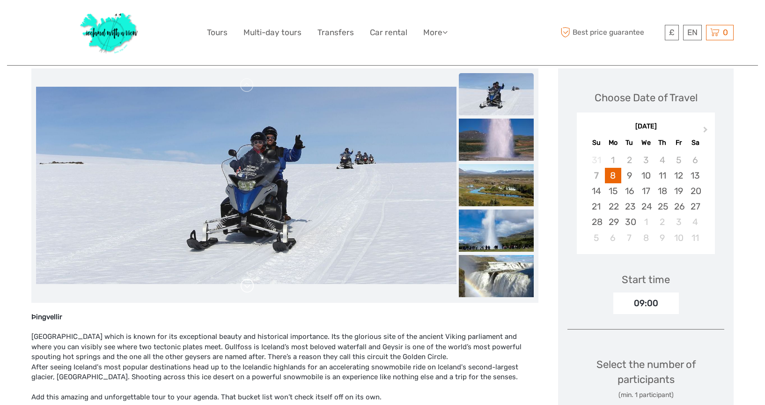
click at [250, 280] on link at bounding box center [247, 285] width 15 height 15
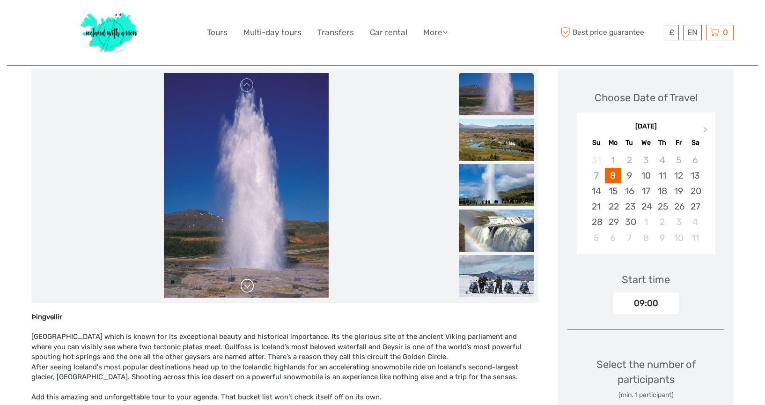
click at [250, 280] on link at bounding box center [247, 285] width 15 height 15
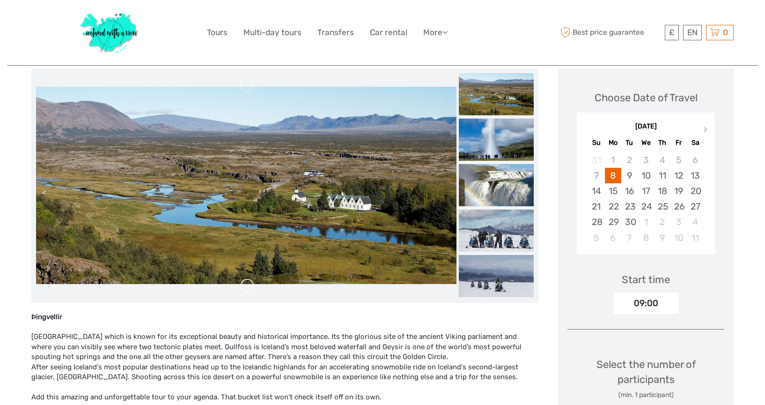
click at [250, 280] on link at bounding box center [247, 285] width 15 height 15
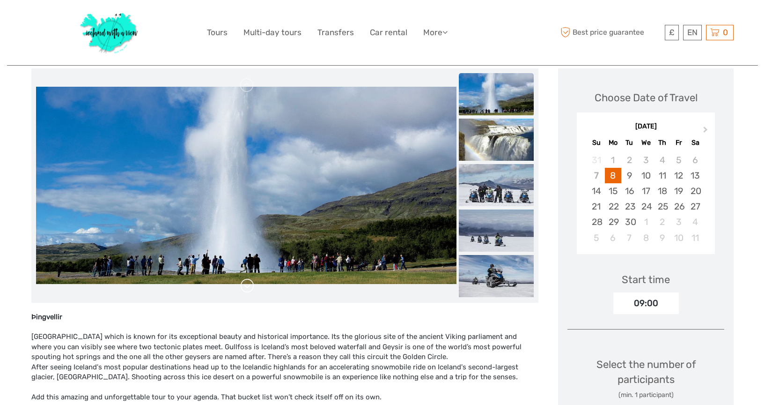
click at [250, 280] on link at bounding box center [247, 285] width 15 height 15
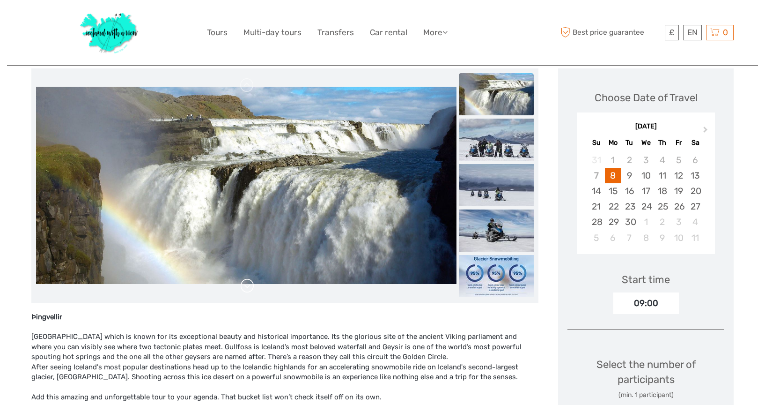
click at [250, 280] on link at bounding box center [247, 285] width 15 height 15
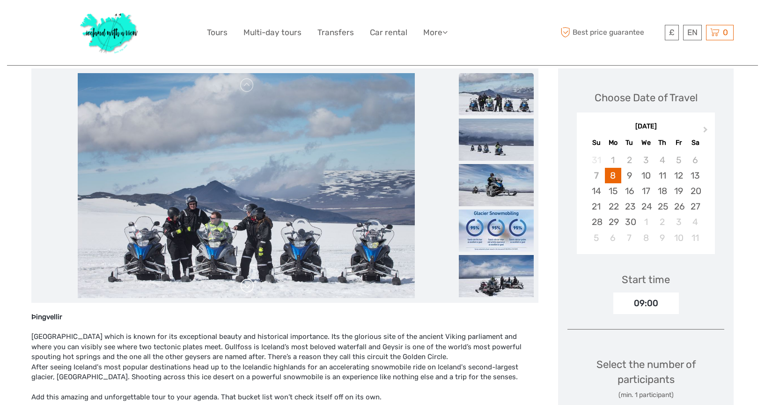
click at [250, 280] on link at bounding box center [247, 285] width 15 height 15
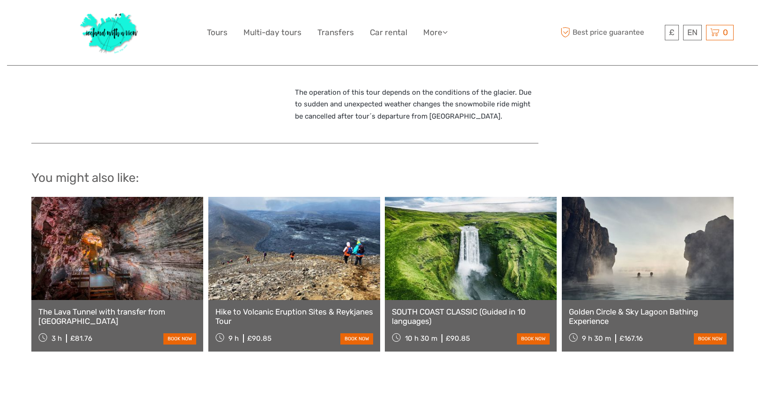
scroll to position [998, 0]
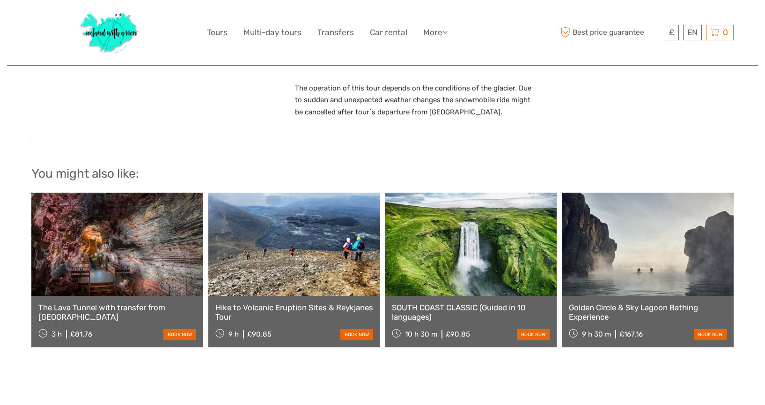
click at [340, 340] on div "You might also like: The Lava Tunnel with transfer from Reykjavik 3 h £81.76 bo…" at bounding box center [382, 256] width 702 height 189
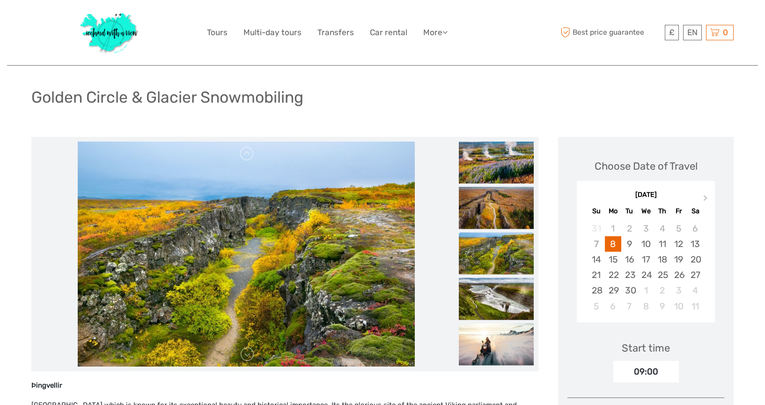
scroll to position [51, 0]
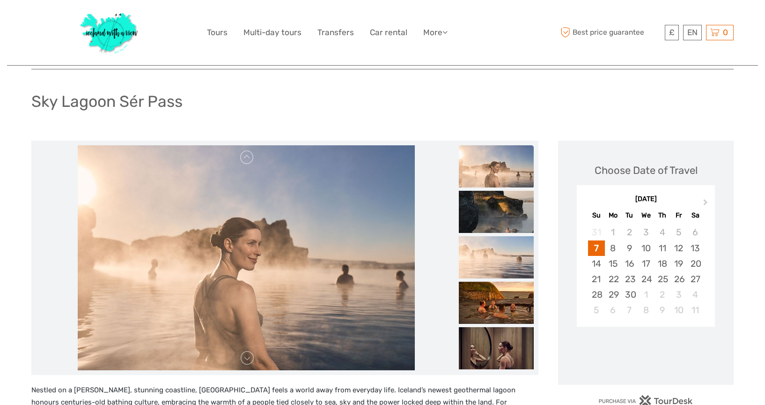
scroll to position [59, 0]
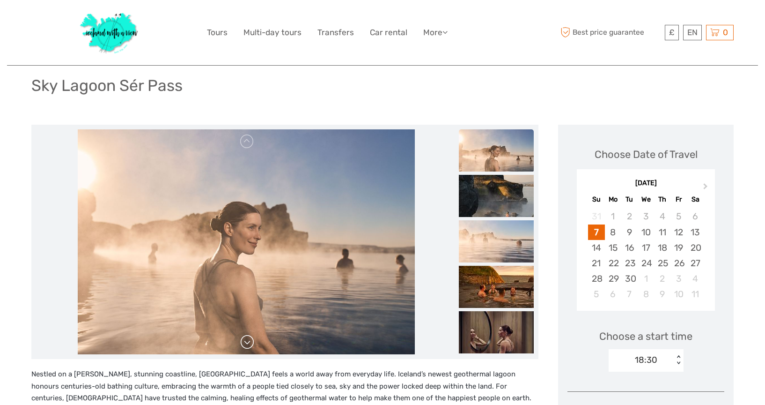
click at [246, 342] on link at bounding box center [247, 341] width 15 height 15
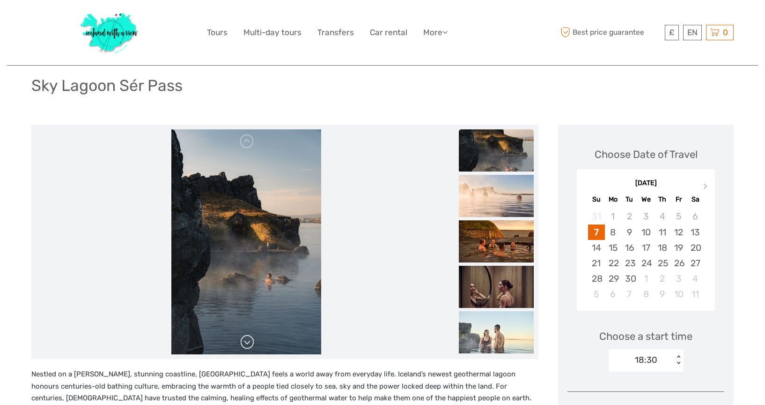
click at [246, 342] on link at bounding box center [247, 341] width 15 height 15
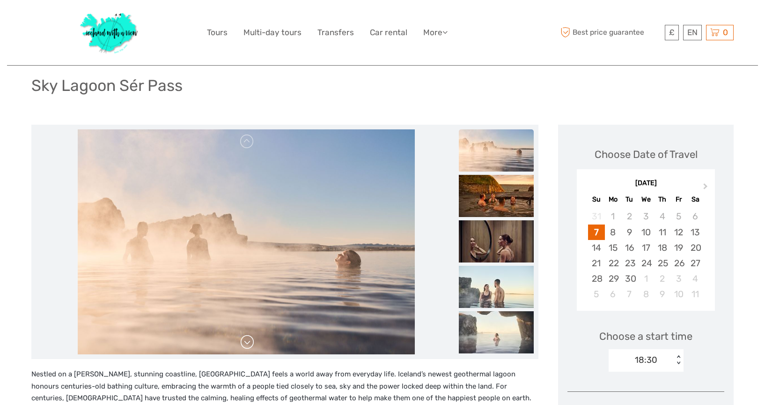
click at [246, 342] on link at bounding box center [247, 341] width 15 height 15
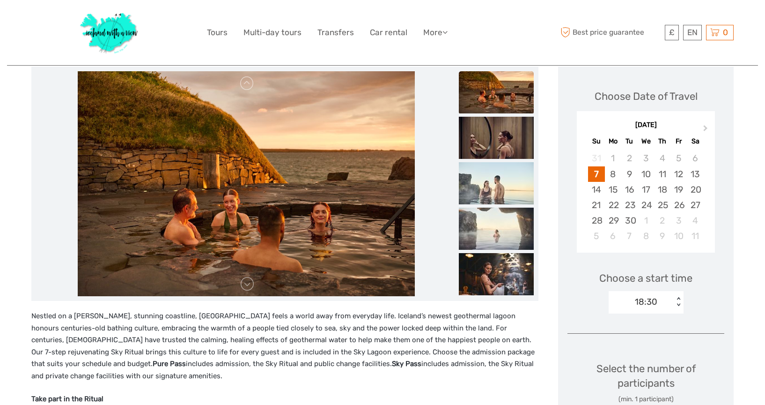
scroll to position [119, 0]
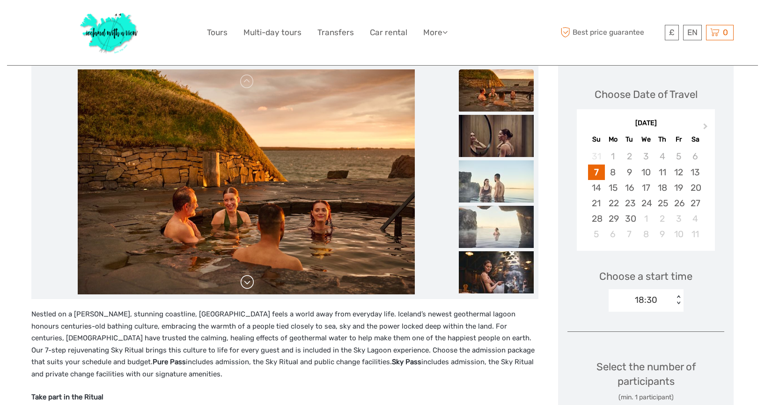
click at [249, 284] on link at bounding box center [247, 281] width 15 height 15
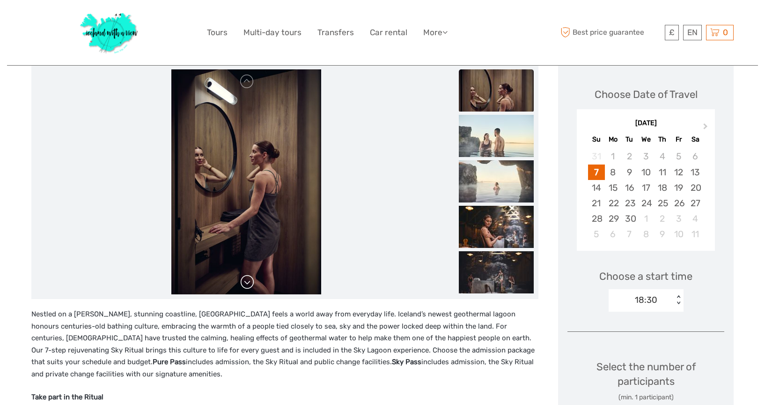
click at [244, 278] on link at bounding box center [247, 281] width 15 height 15
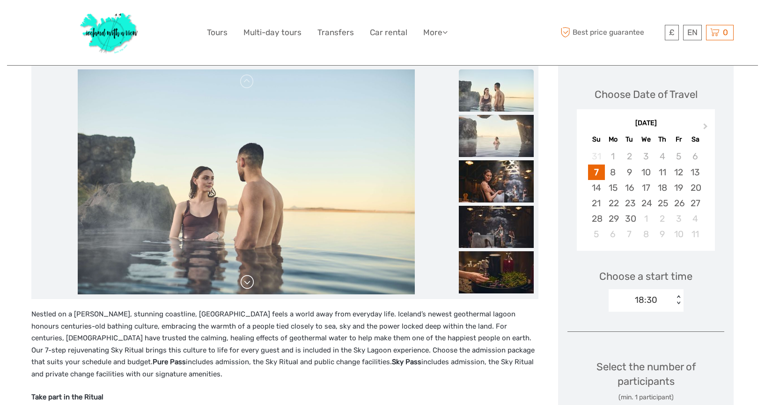
click at [244, 278] on link at bounding box center [247, 281] width 15 height 15
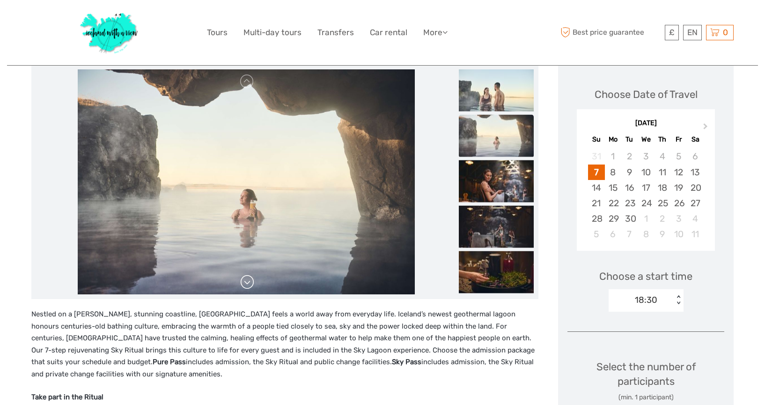
click at [244, 278] on link at bounding box center [247, 281] width 15 height 15
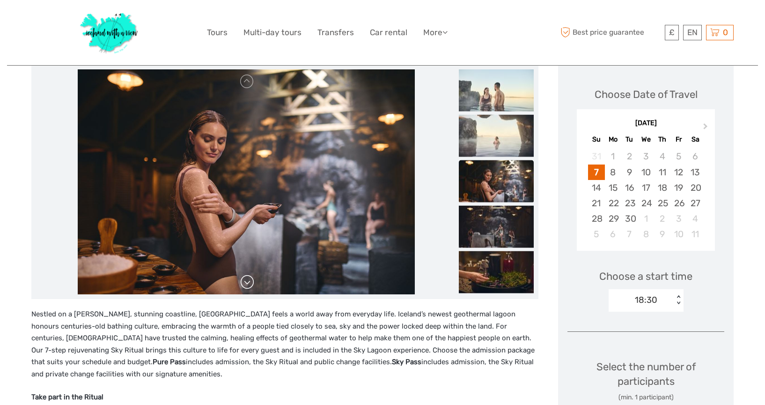
click at [244, 278] on link at bounding box center [247, 281] width 15 height 15
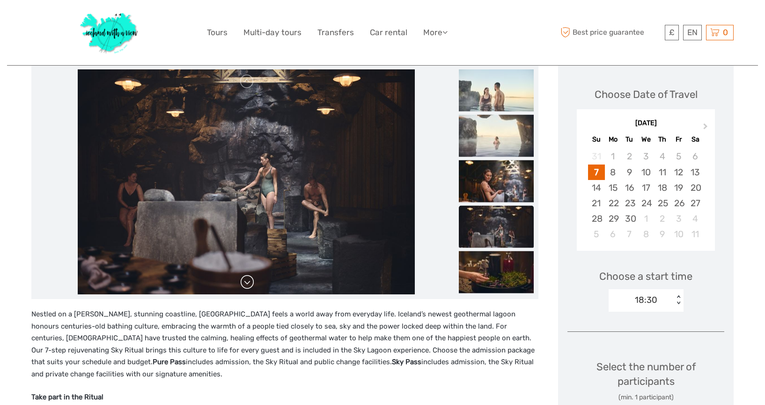
click at [244, 278] on link at bounding box center [247, 281] width 15 height 15
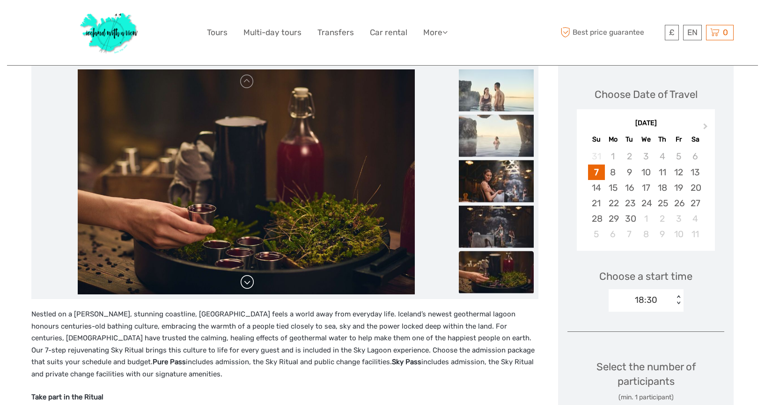
click at [244, 278] on link at bounding box center [247, 281] width 15 height 15
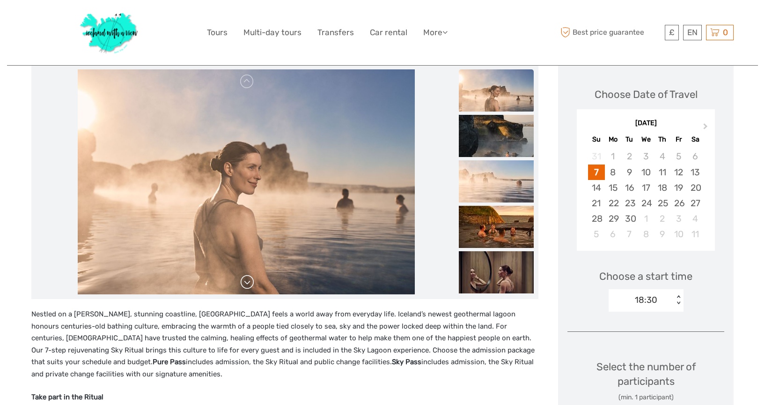
click at [244, 278] on link at bounding box center [247, 281] width 15 height 15
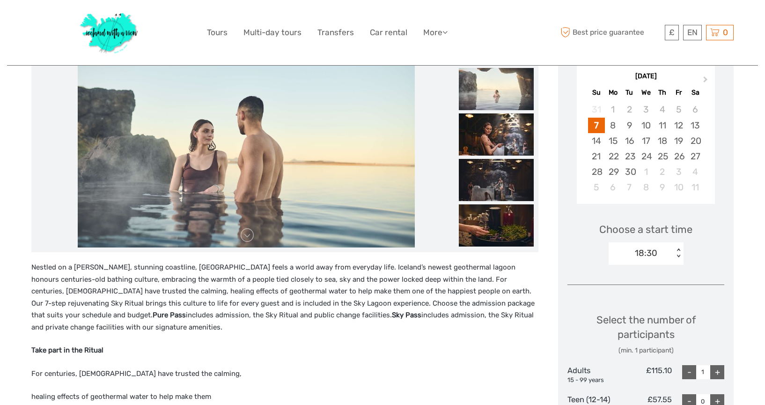
scroll to position [166, 0]
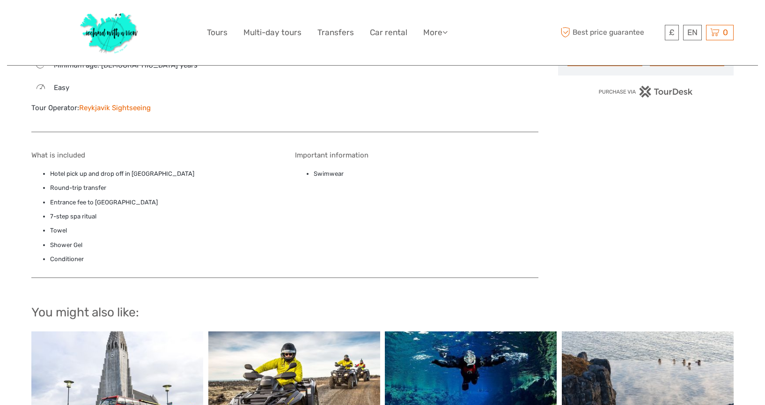
scroll to position [653, 0]
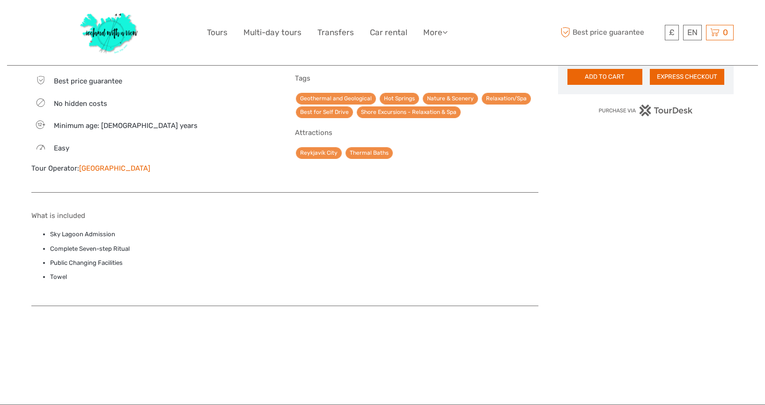
scroll to position [601, 0]
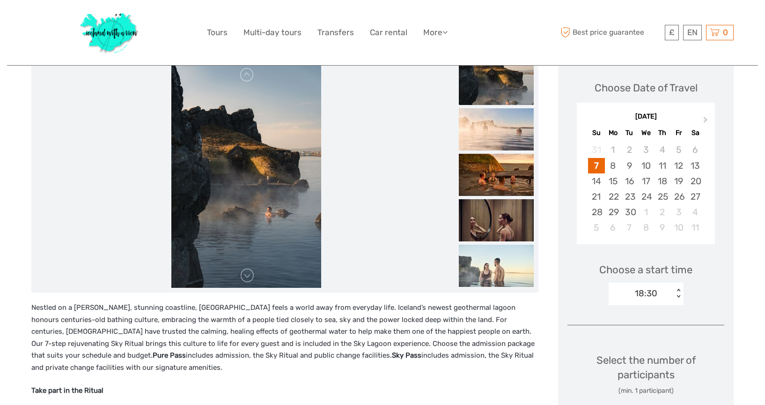
scroll to position [129, 0]
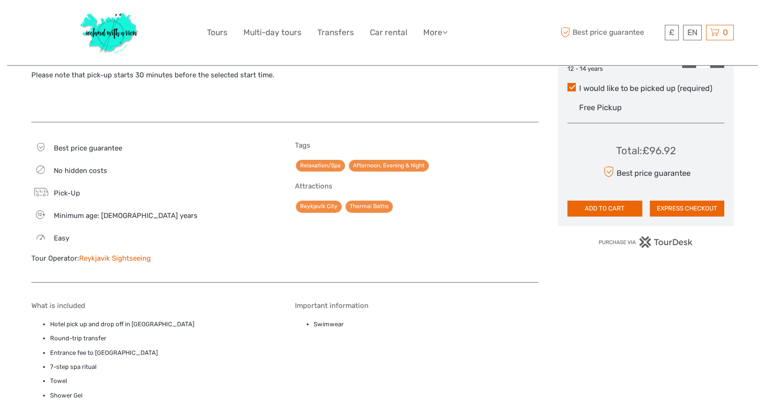
scroll to position [510, 0]
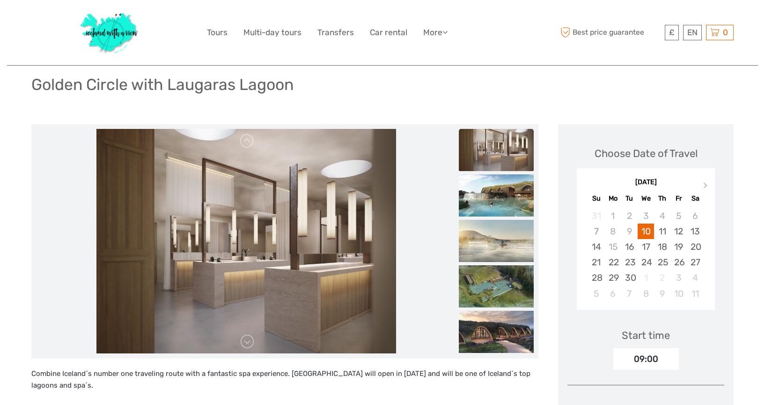
scroll to position [65, 0]
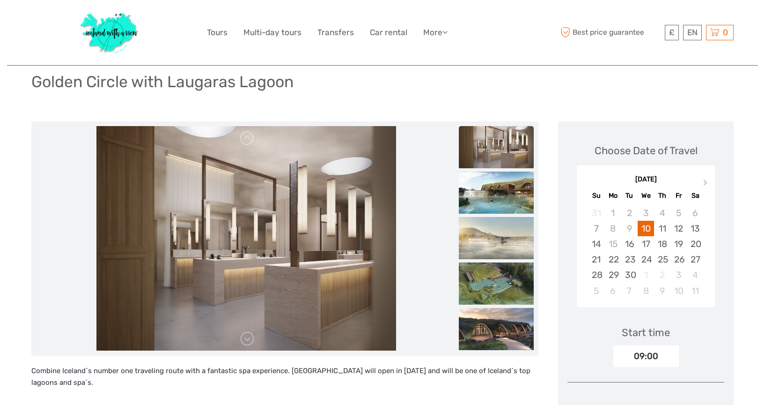
click at [244, 346] on img at bounding box center [246, 238] width 300 height 225
click at [242, 331] on link at bounding box center [247, 338] width 15 height 15
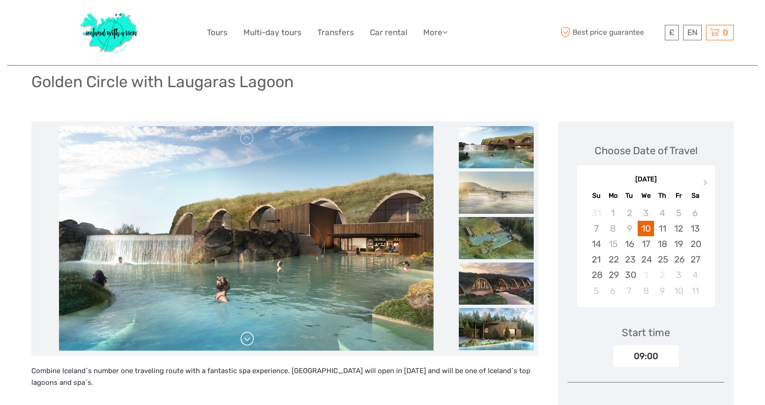
click at [242, 331] on link at bounding box center [247, 338] width 15 height 15
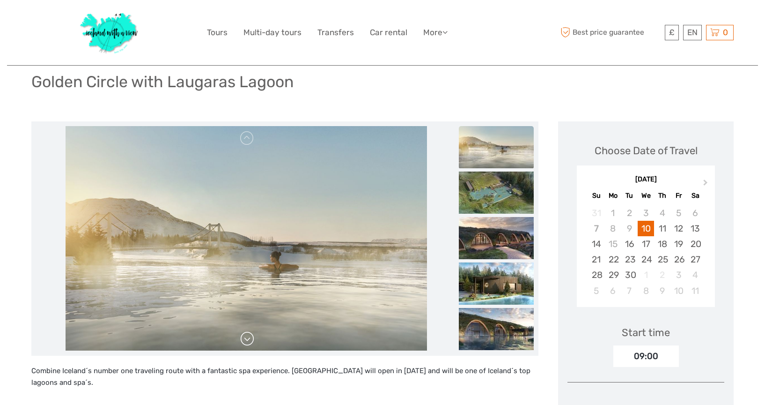
click at [242, 331] on link at bounding box center [247, 338] width 15 height 15
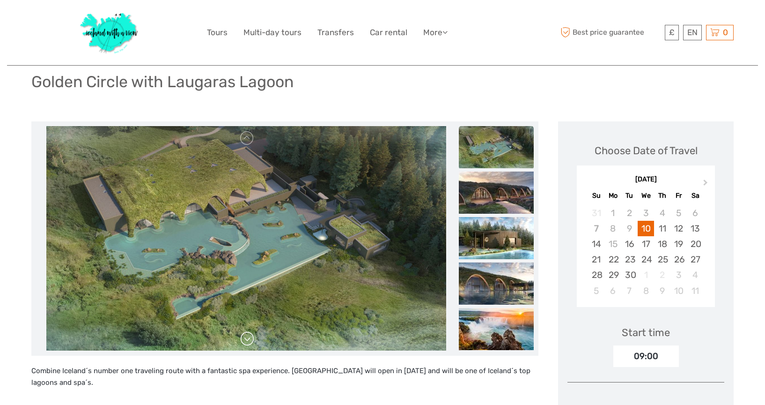
click at [242, 331] on link at bounding box center [247, 338] width 15 height 15
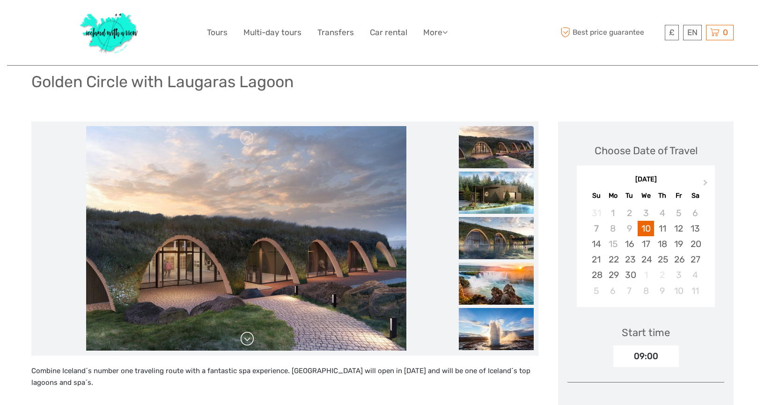
click at [242, 331] on link at bounding box center [247, 338] width 15 height 15
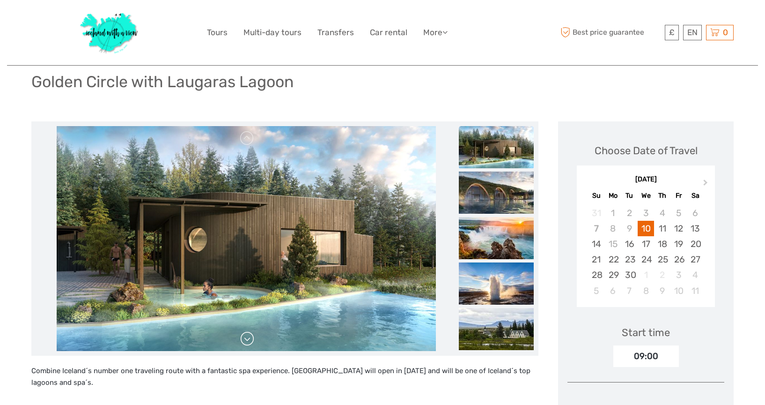
click at [242, 331] on link at bounding box center [247, 338] width 15 height 15
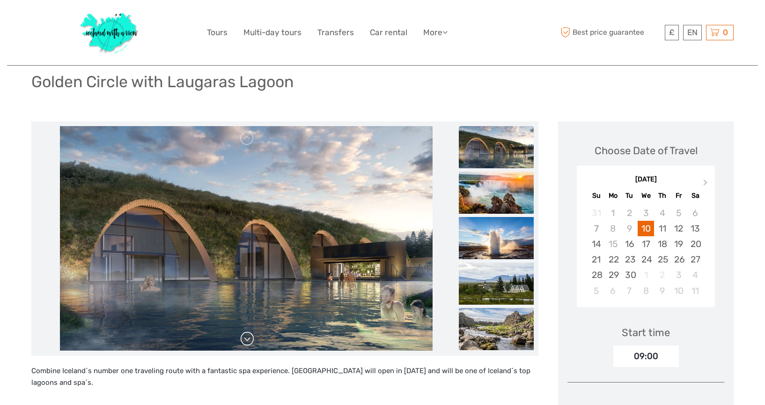
click at [242, 331] on link at bounding box center [247, 338] width 15 height 15
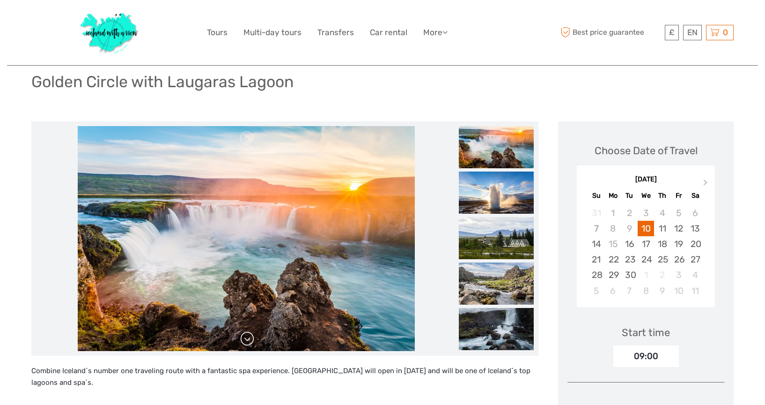
click at [242, 331] on link at bounding box center [247, 338] width 15 height 15
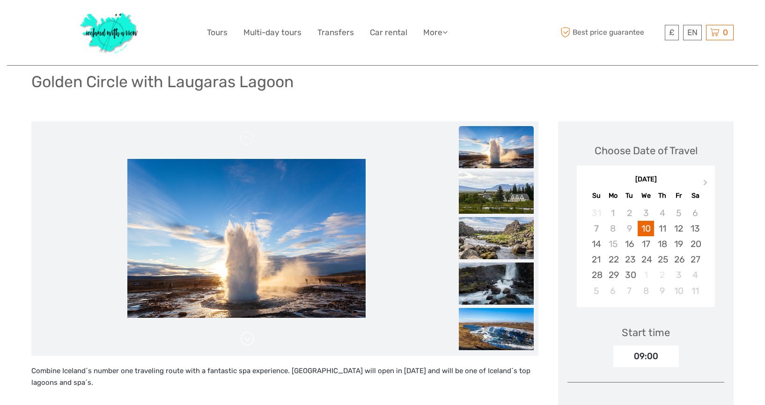
click at [242, 331] on link at bounding box center [247, 338] width 15 height 15
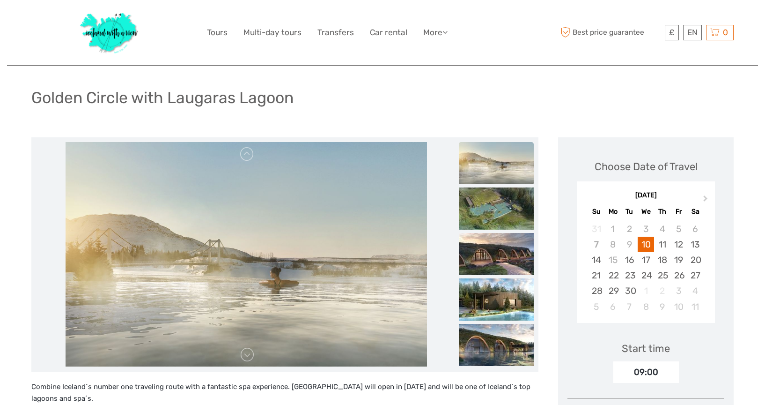
scroll to position [48, 0]
